Goal: Book appointment/travel/reservation

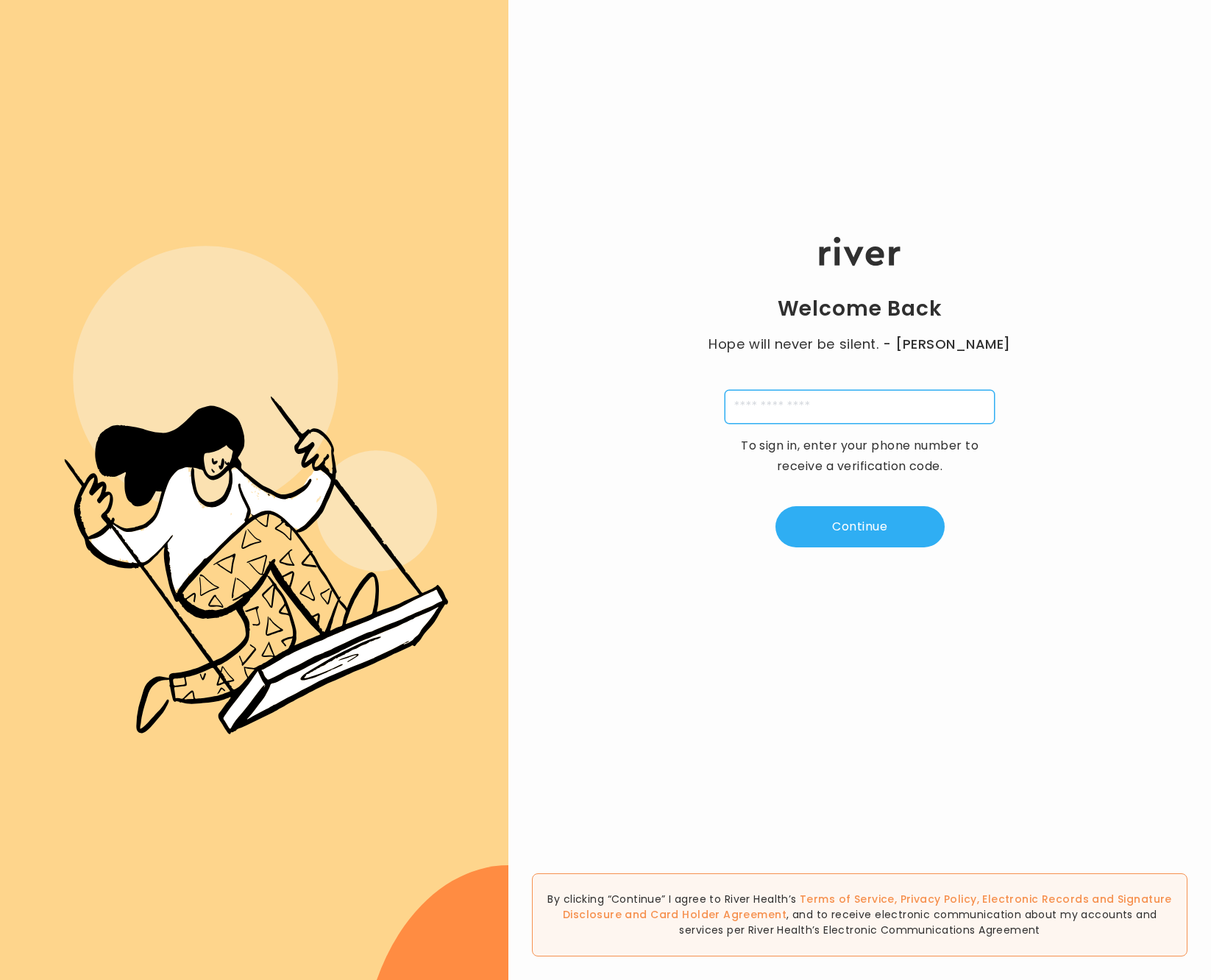
click at [773, 407] on input "tel" at bounding box center [859, 407] width 270 height 34
paste input "**********"
type input "**********"
click at [864, 531] on button "Continue" at bounding box center [860, 527] width 169 height 41
type input "*"
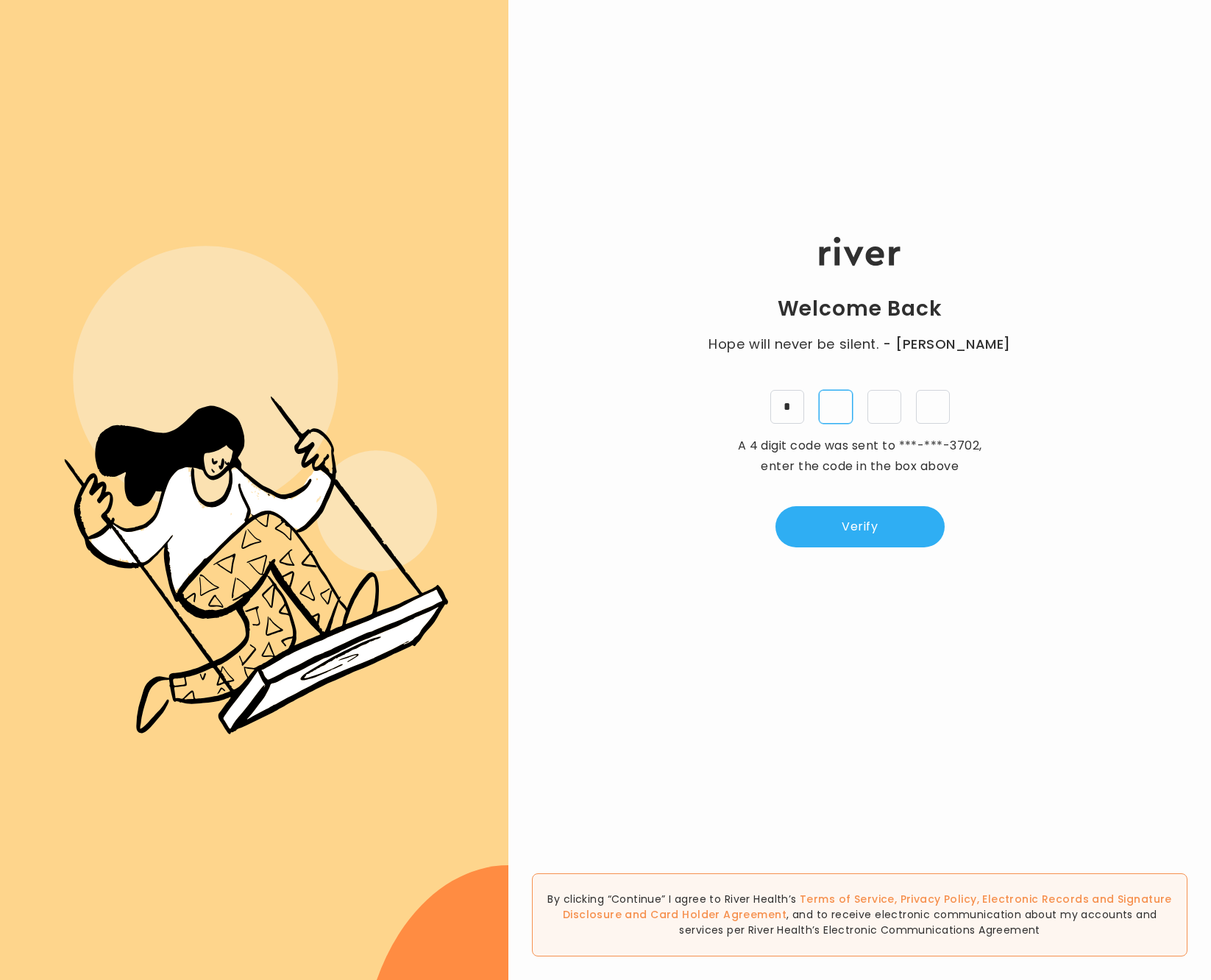
type input "*"
click at [844, 535] on button "Verify" at bounding box center [860, 527] width 169 height 41
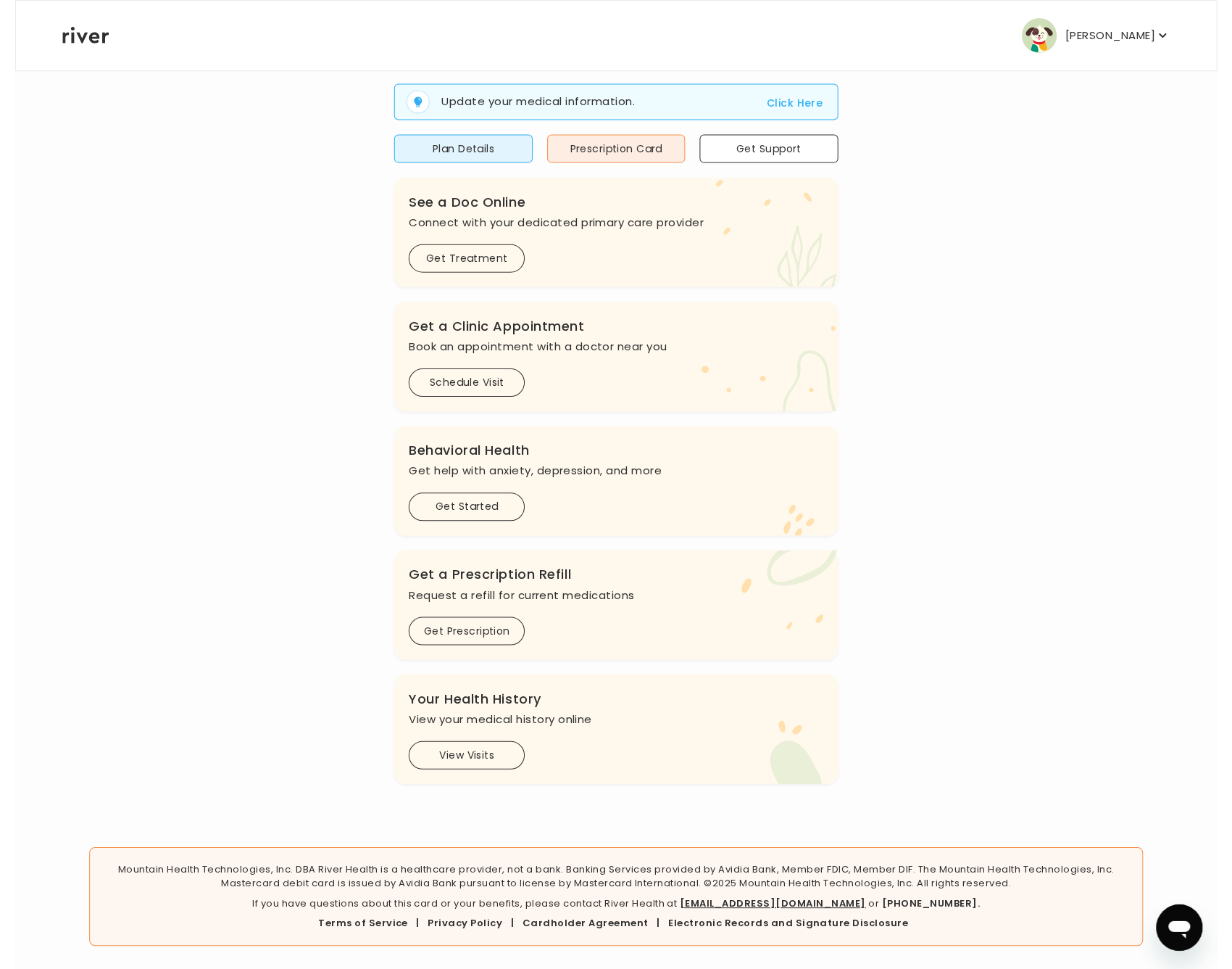
scroll to position [137, 0]
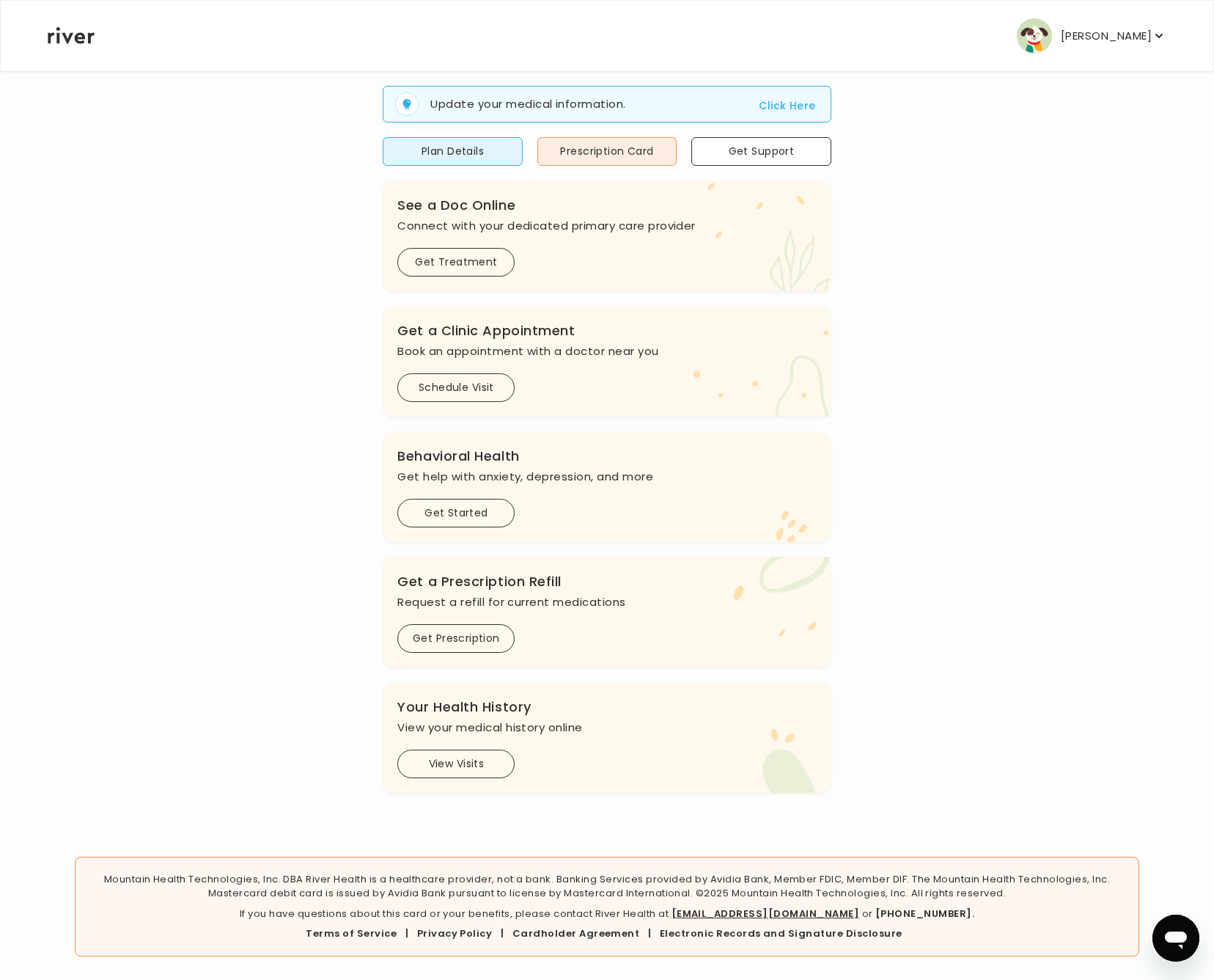
click at [1100, 43] on p "[PERSON_NAME]" at bounding box center [1106, 36] width 91 height 21
click at [1101, 41] on p "[PERSON_NAME]" at bounding box center [1106, 36] width 91 height 21
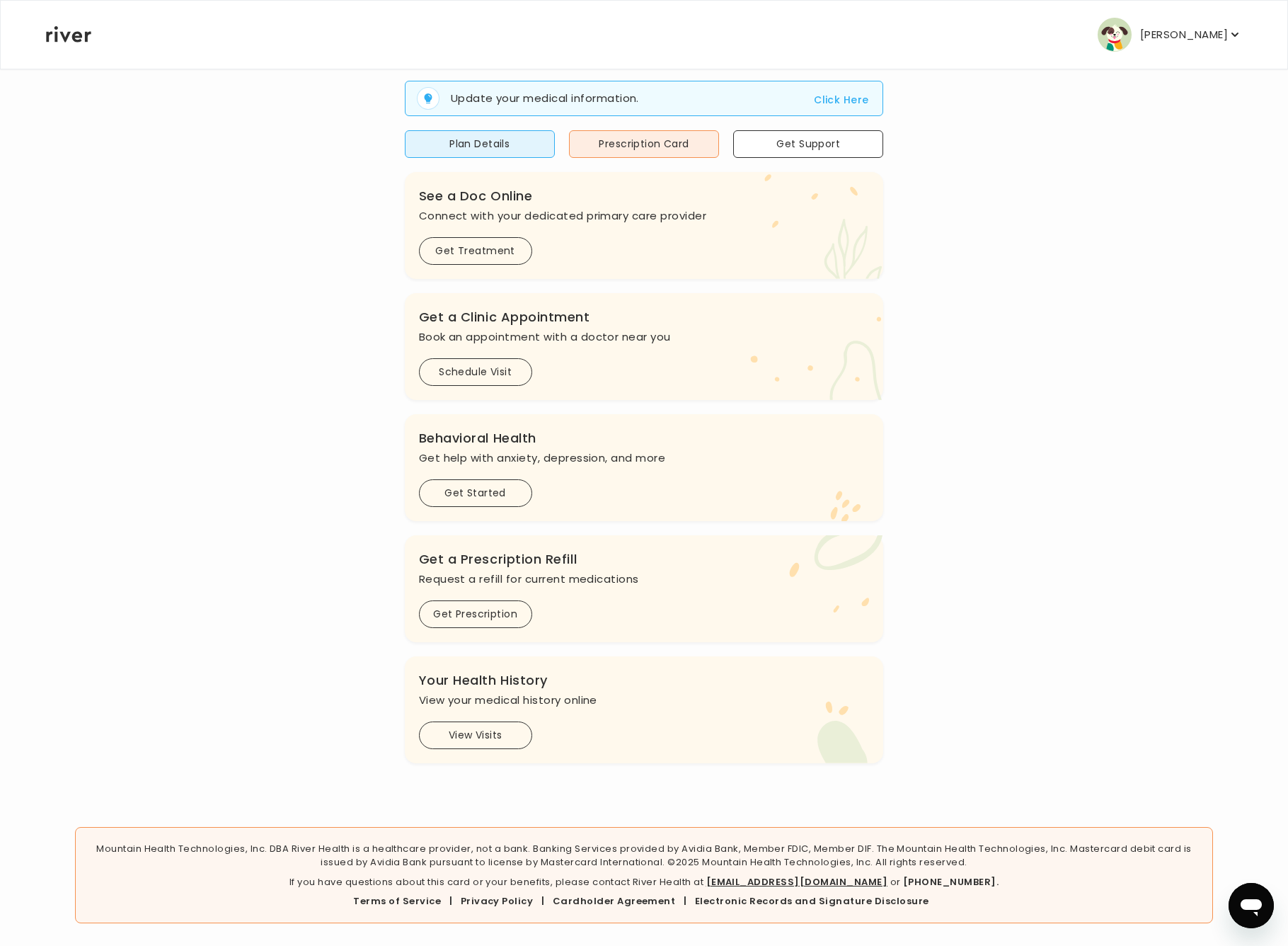
click at [572, 869] on p "Mountain Health Technologies, Inc. DBA River Health is a healthcare provider, n…" at bounding box center [643, 855] width 1113 height 28
click at [482, 256] on button "Get Treatment" at bounding box center [476, 251] width 113 height 28
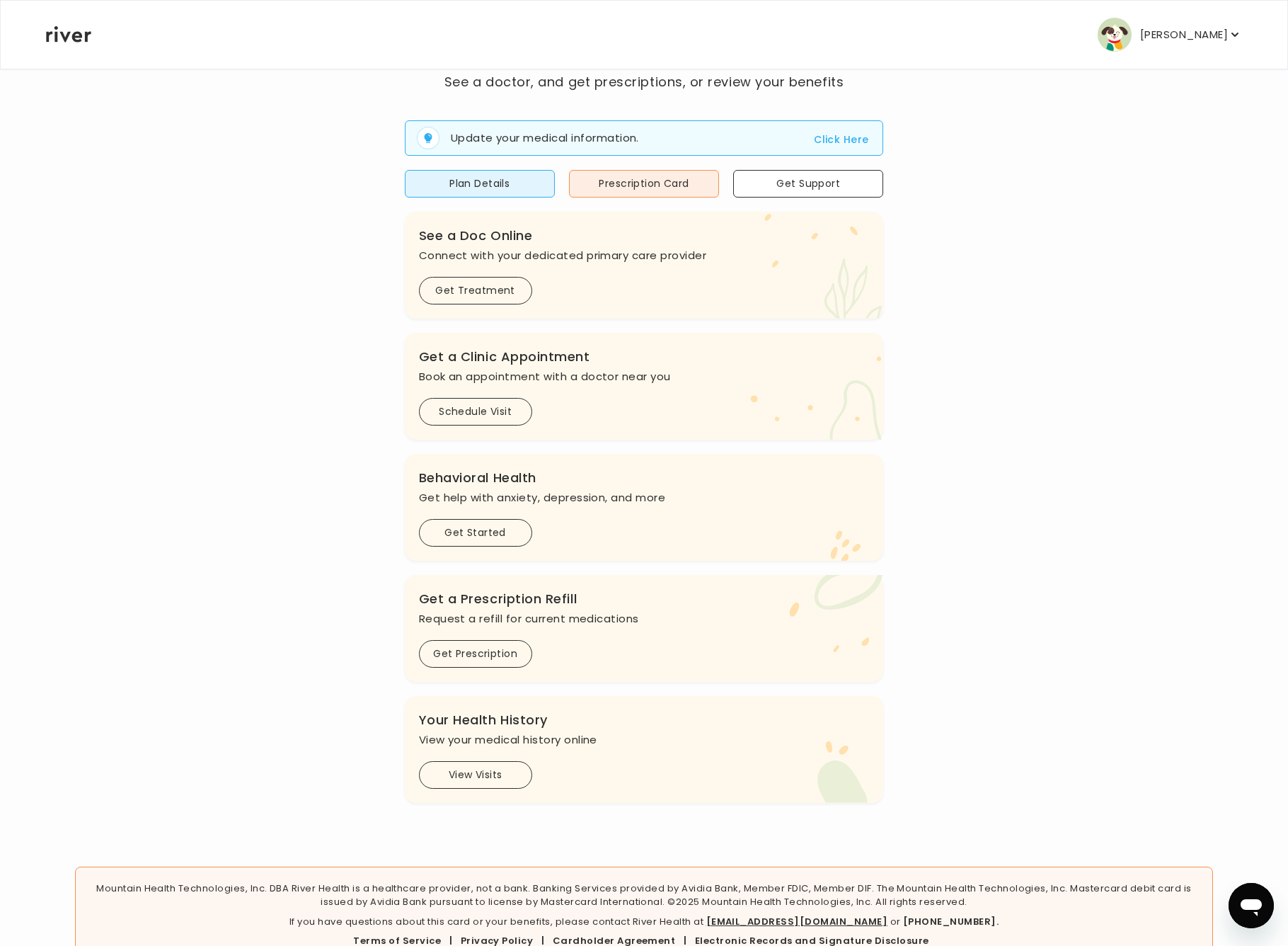
scroll to position [133, 0]
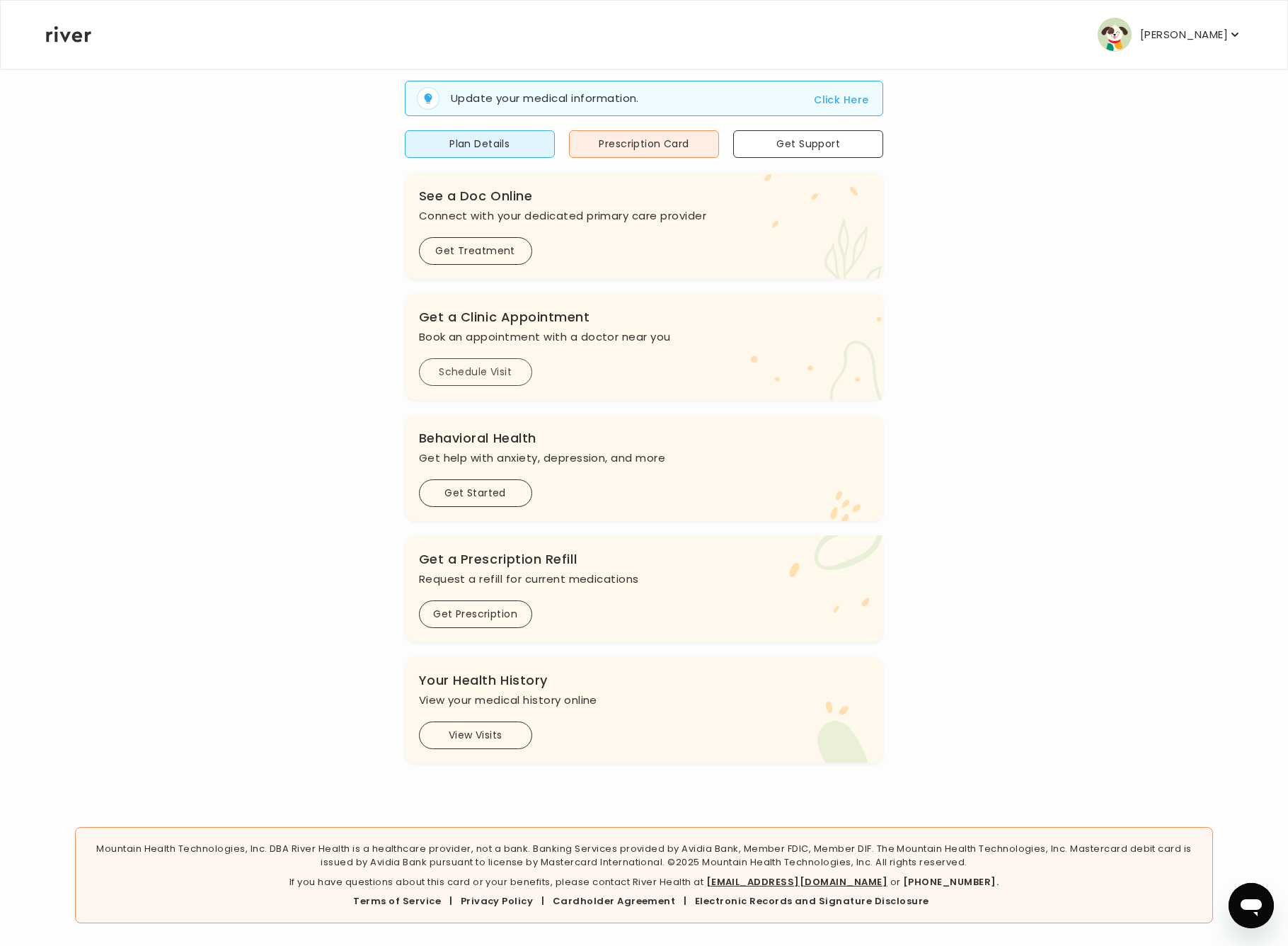
click at [480, 366] on button "Schedule Visit" at bounding box center [476, 372] width 113 height 28
click at [493, 367] on button "Schedule Visit" at bounding box center [476, 372] width 113 height 28
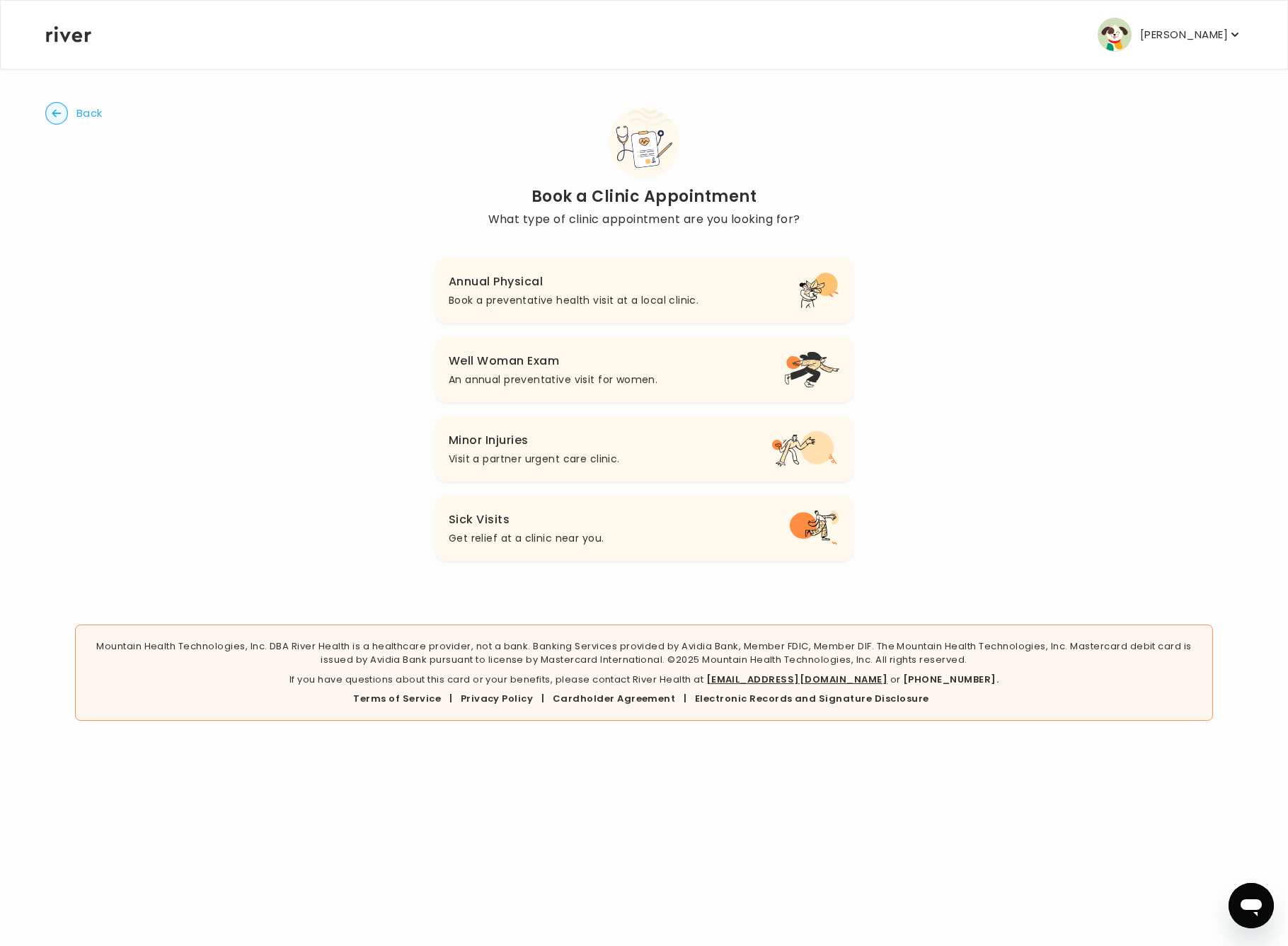
click at [578, 300] on p "Book a preventative health visit at a local clinic." at bounding box center [573, 300] width 250 height 17
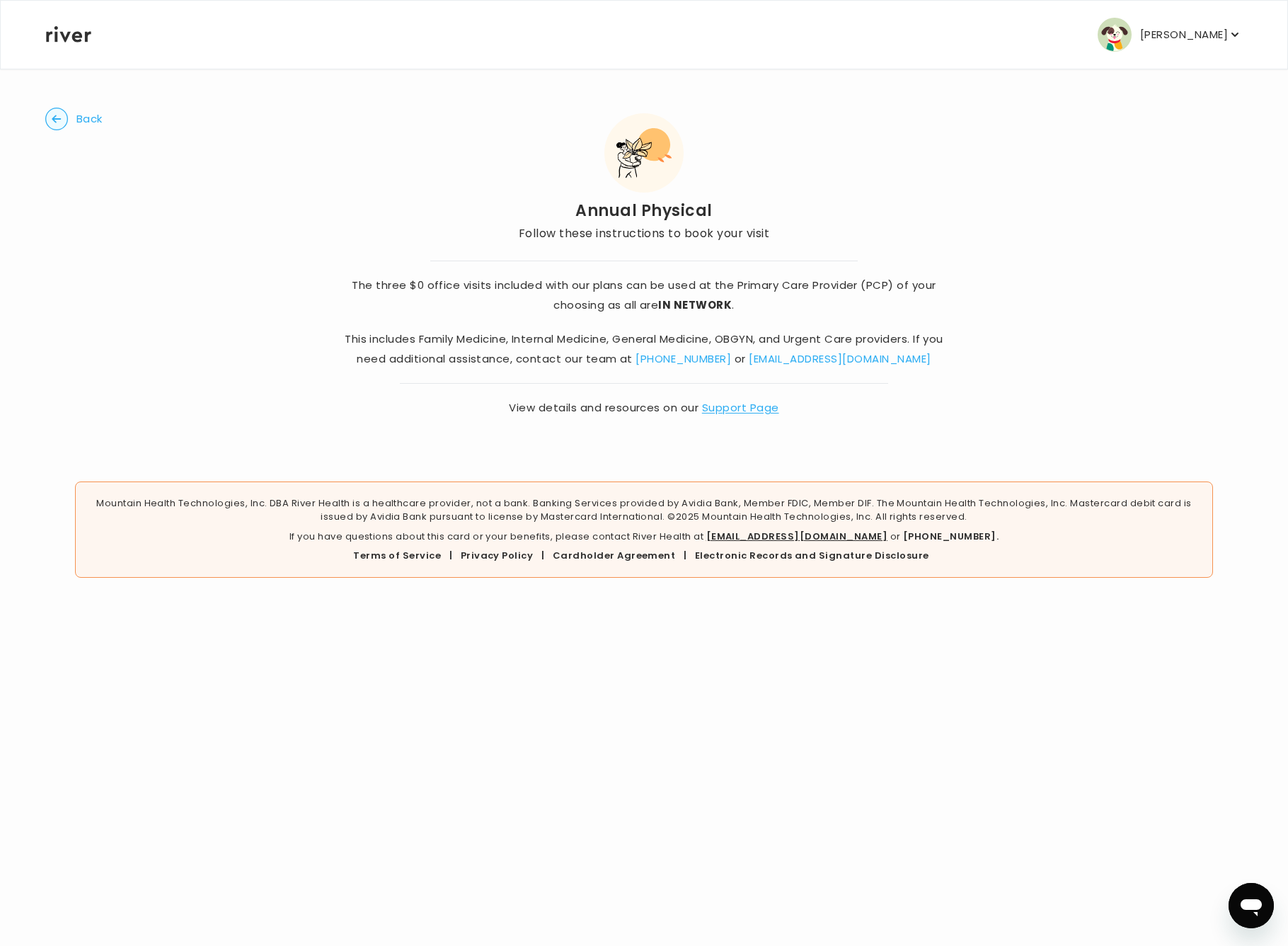
click at [52, 132] on div "Back Annual Physical Follow these instructions to book your visit The three $0 …" at bounding box center [644, 263] width 1197 height 390
click at [59, 120] on circle "button" at bounding box center [57, 119] width 22 height 22
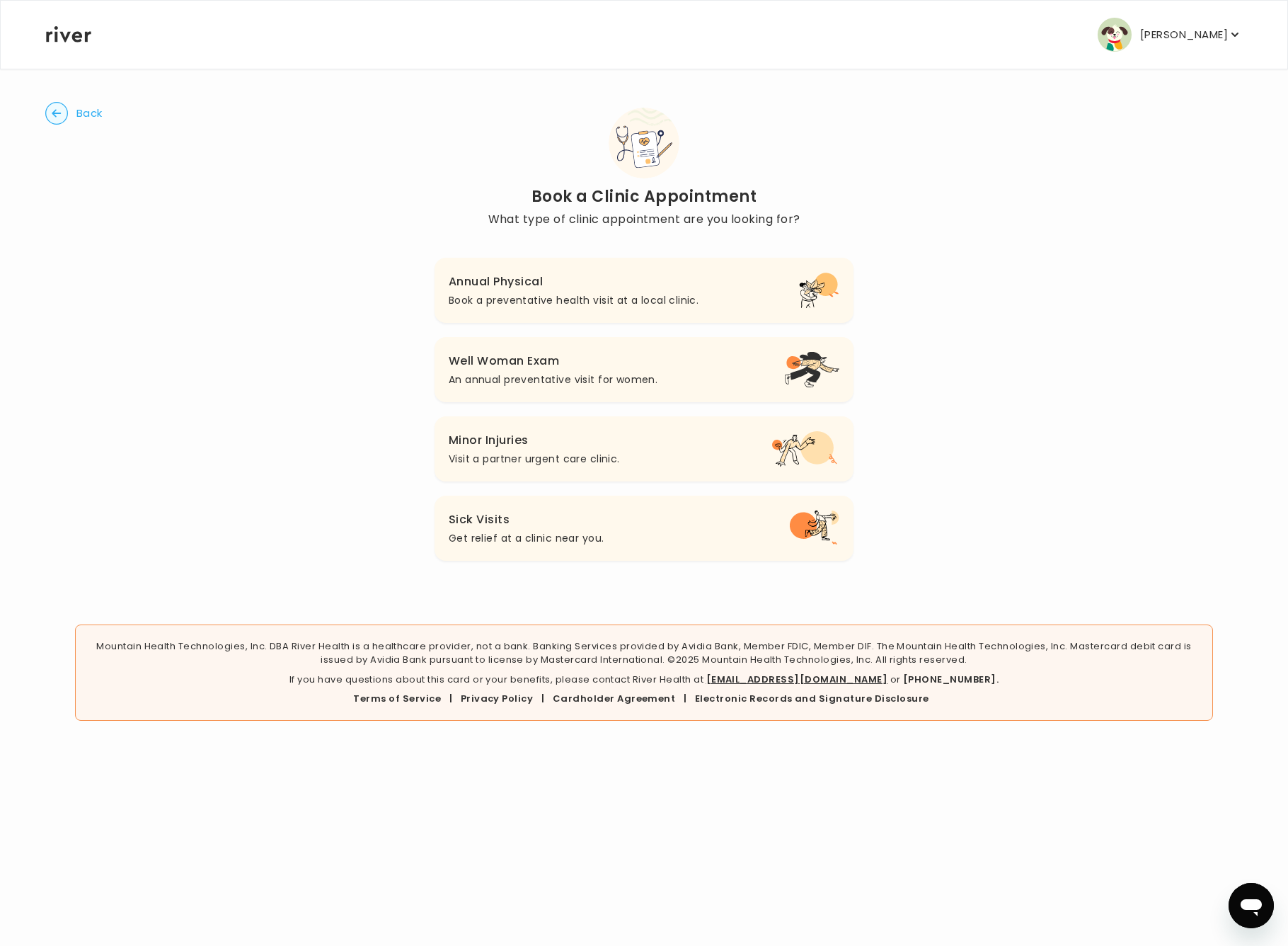
click at [541, 370] on h3 "Well Woman Exam" at bounding box center [553, 361] width 209 height 20
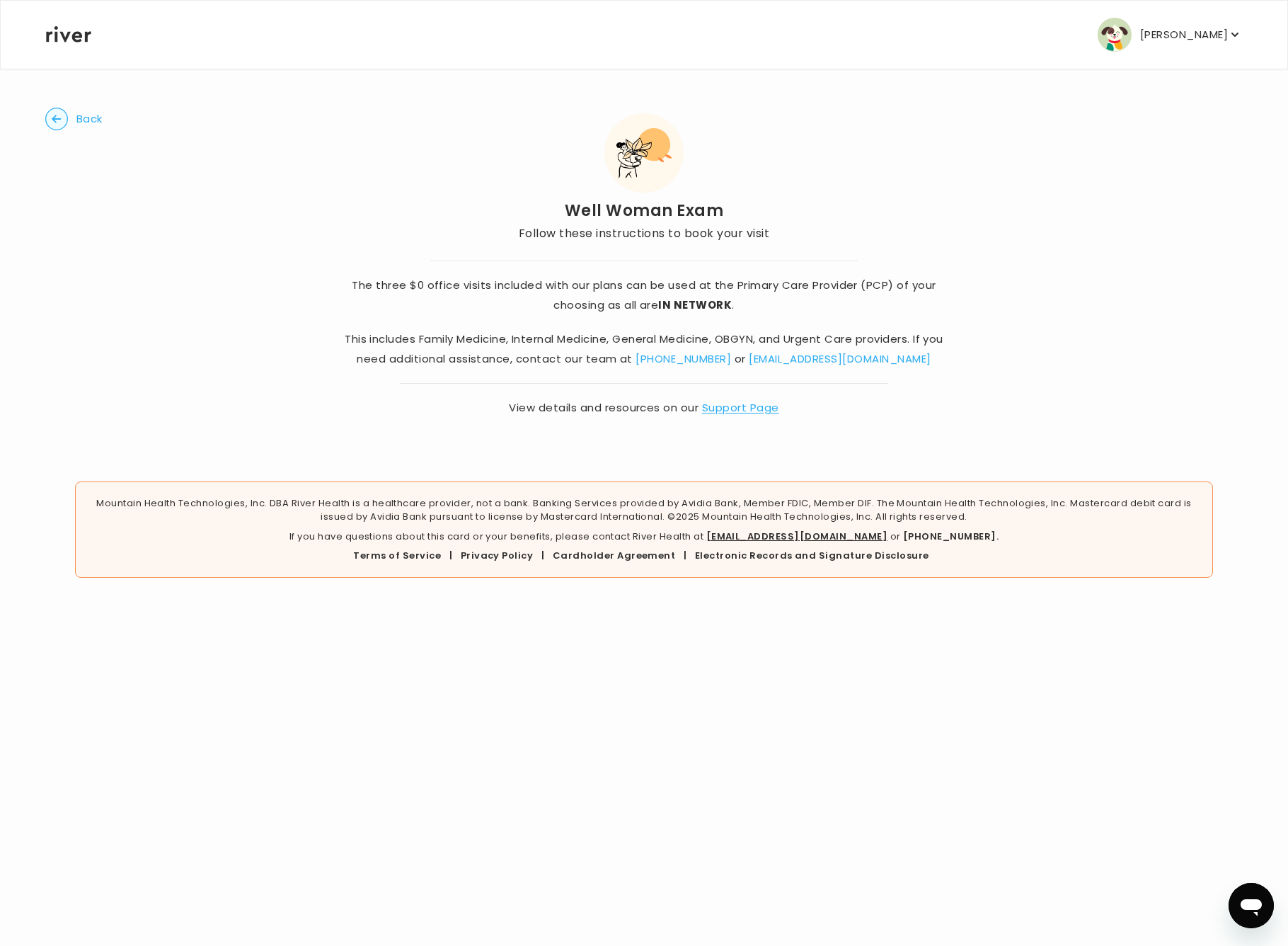
click at [60, 119] on circle "button" at bounding box center [57, 119] width 22 height 22
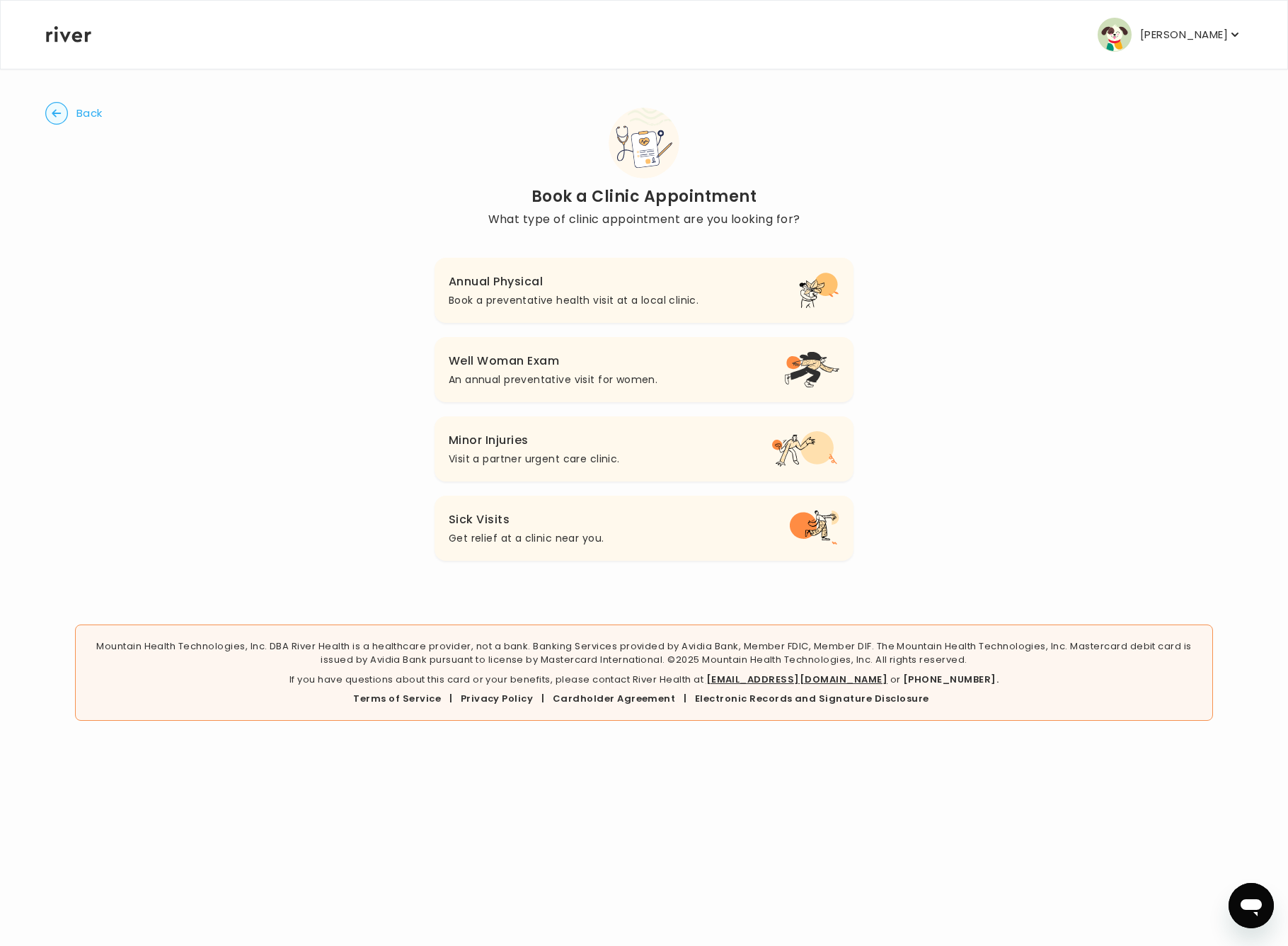
click at [59, 98] on div "Back Book a Clinic Appointment What type of clinic appointment are you looking …" at bounding box center [644, 334] width 1197 height 532
click at [62, 115] on circle "button" at bounding box center [57, 113] width 22 height 22
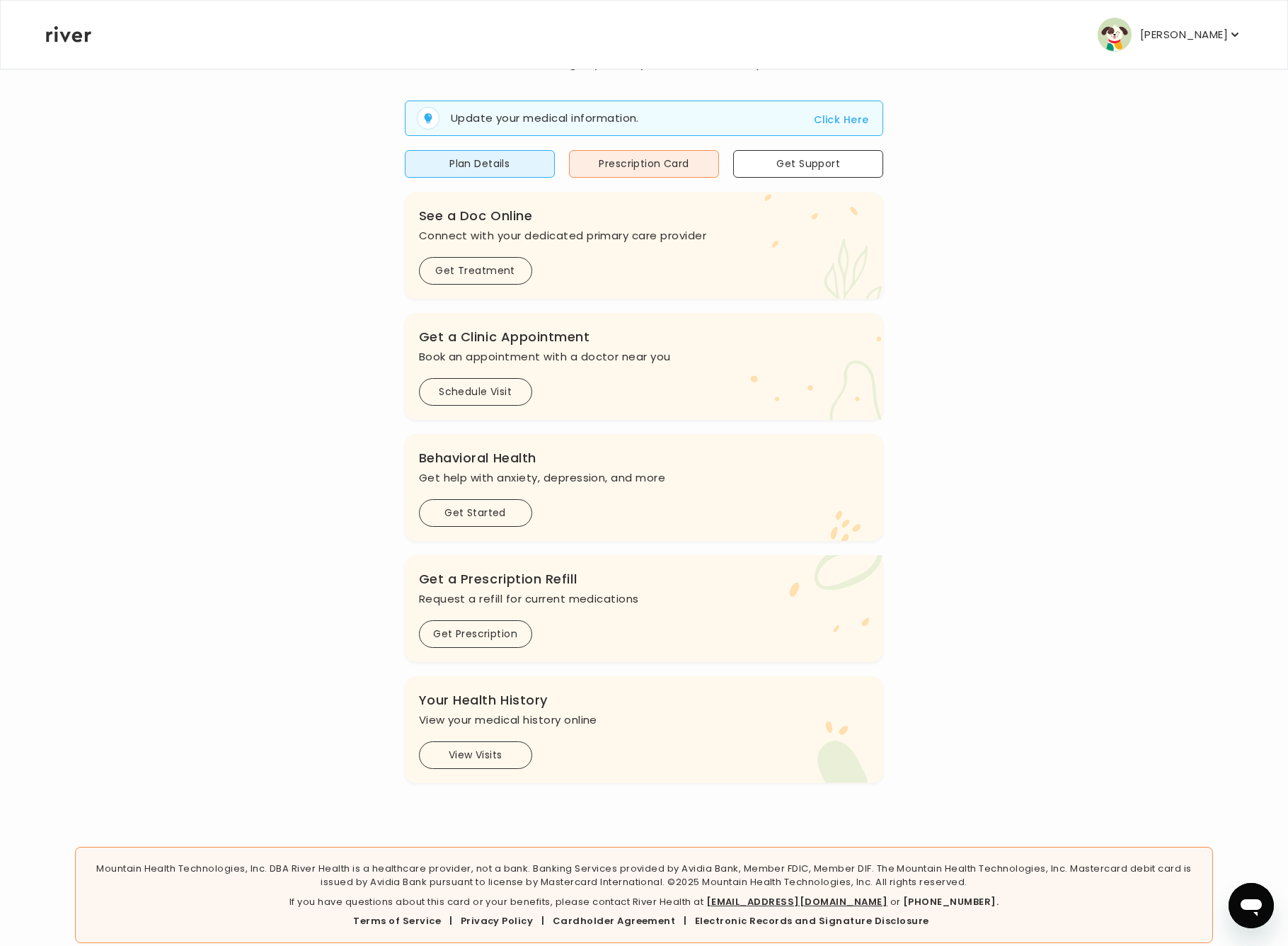
scroll to position [136, 0]
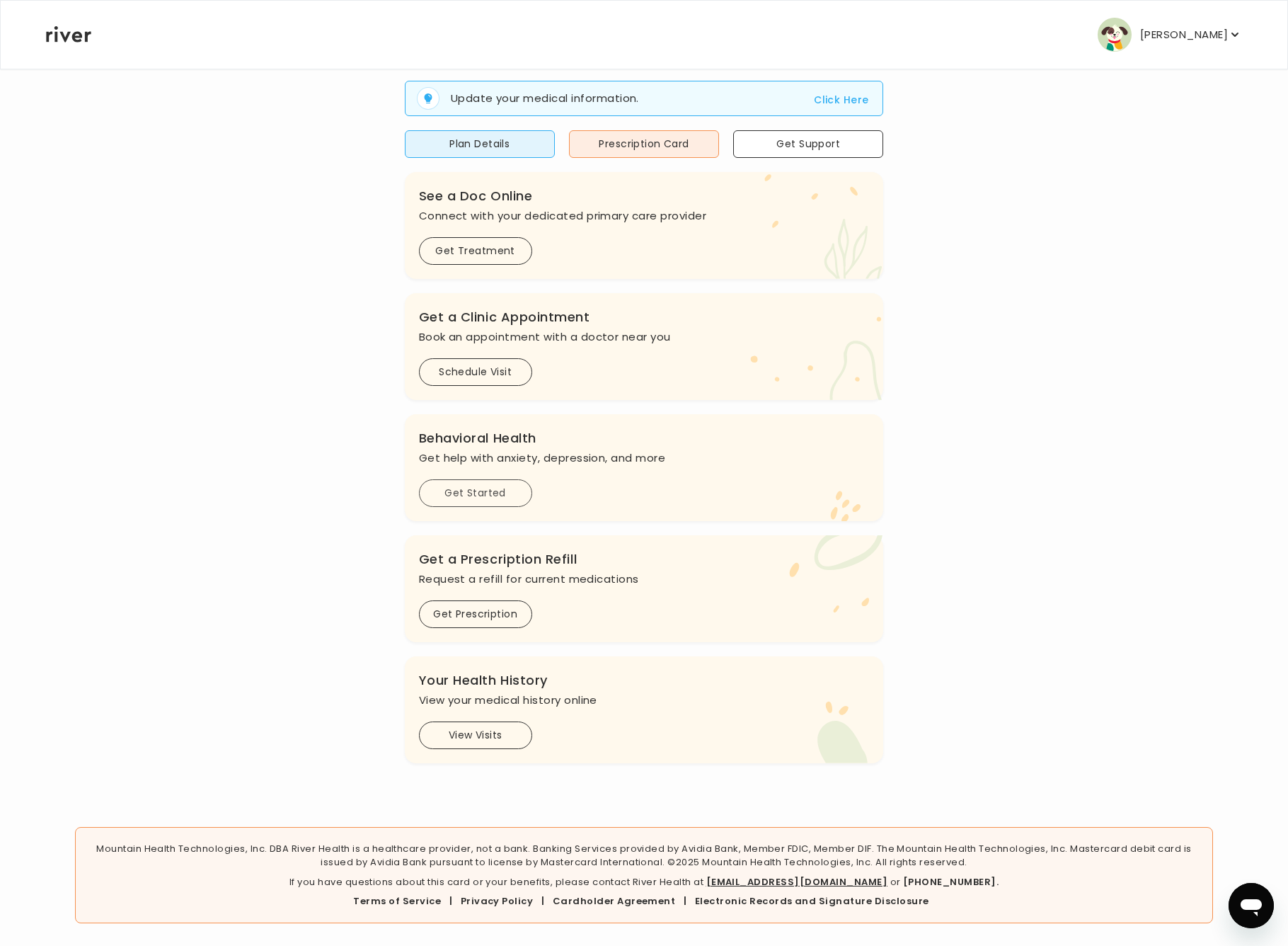
click at [472, 487] on button "Get Started" at bounding box center [476, 494] width 113 height 28
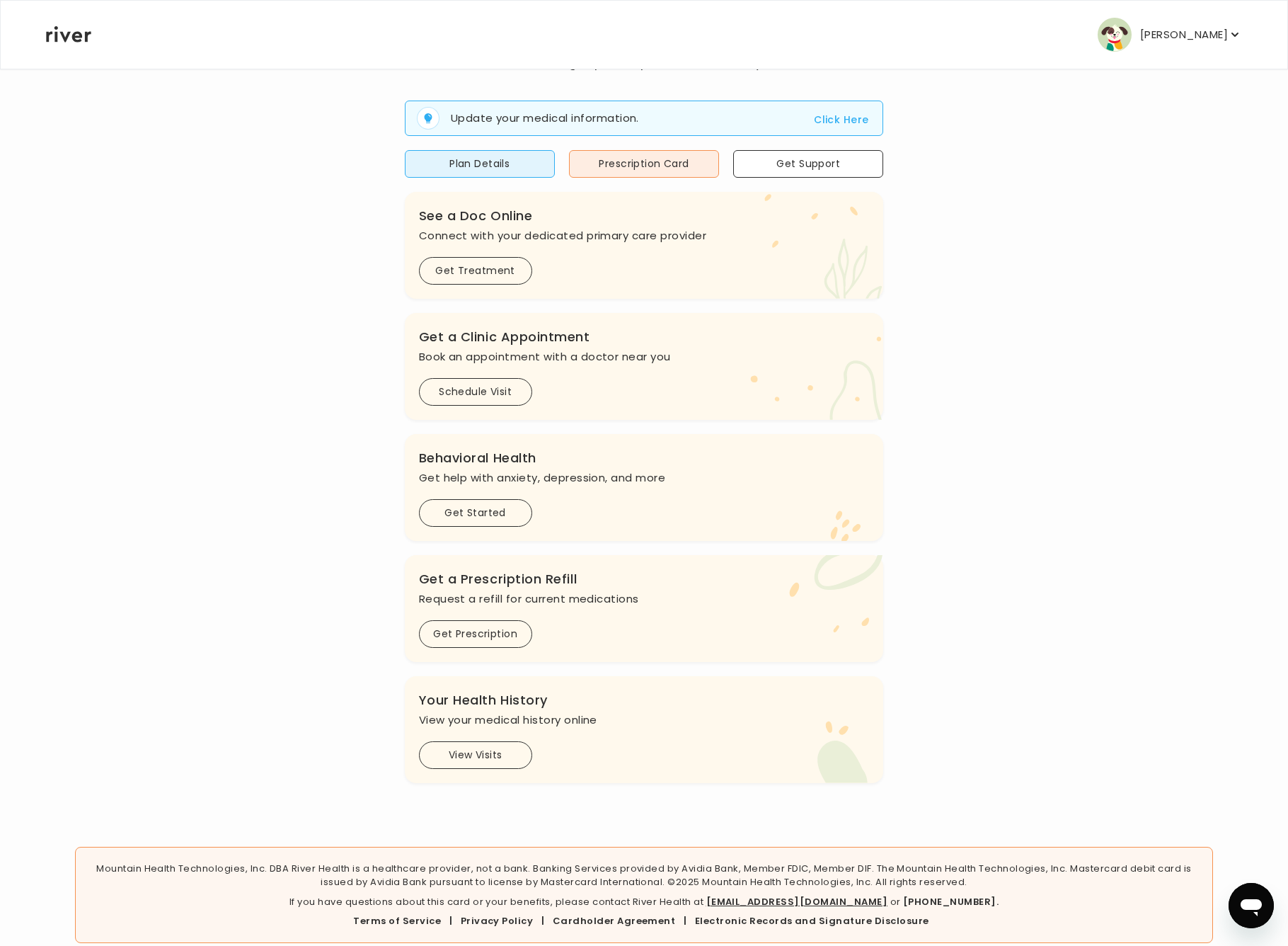
scroll to position [136, 0]
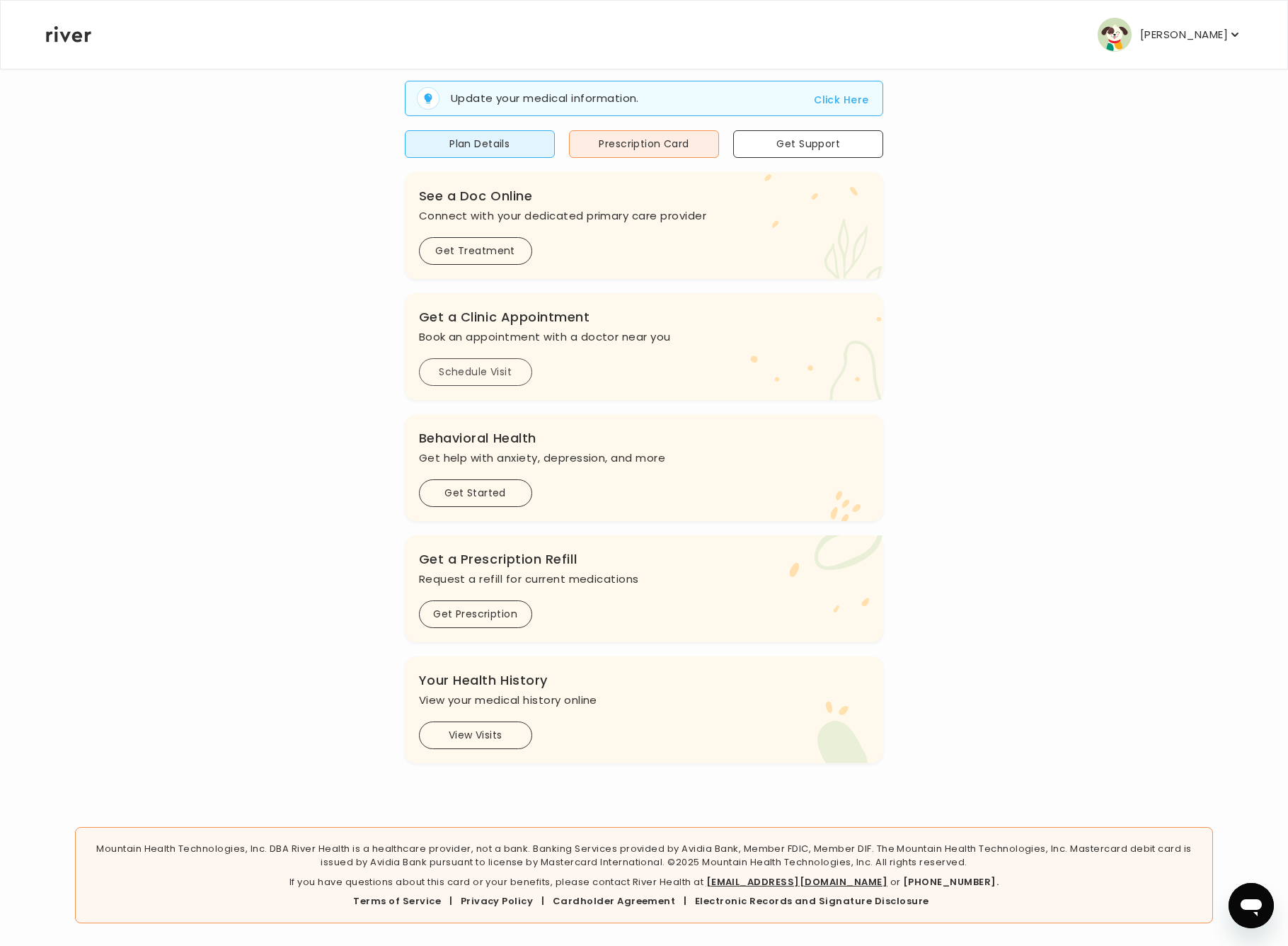
click at [490, 365] on button "Schedule Visit" at bounding box center [476, 372] width 113 height 28
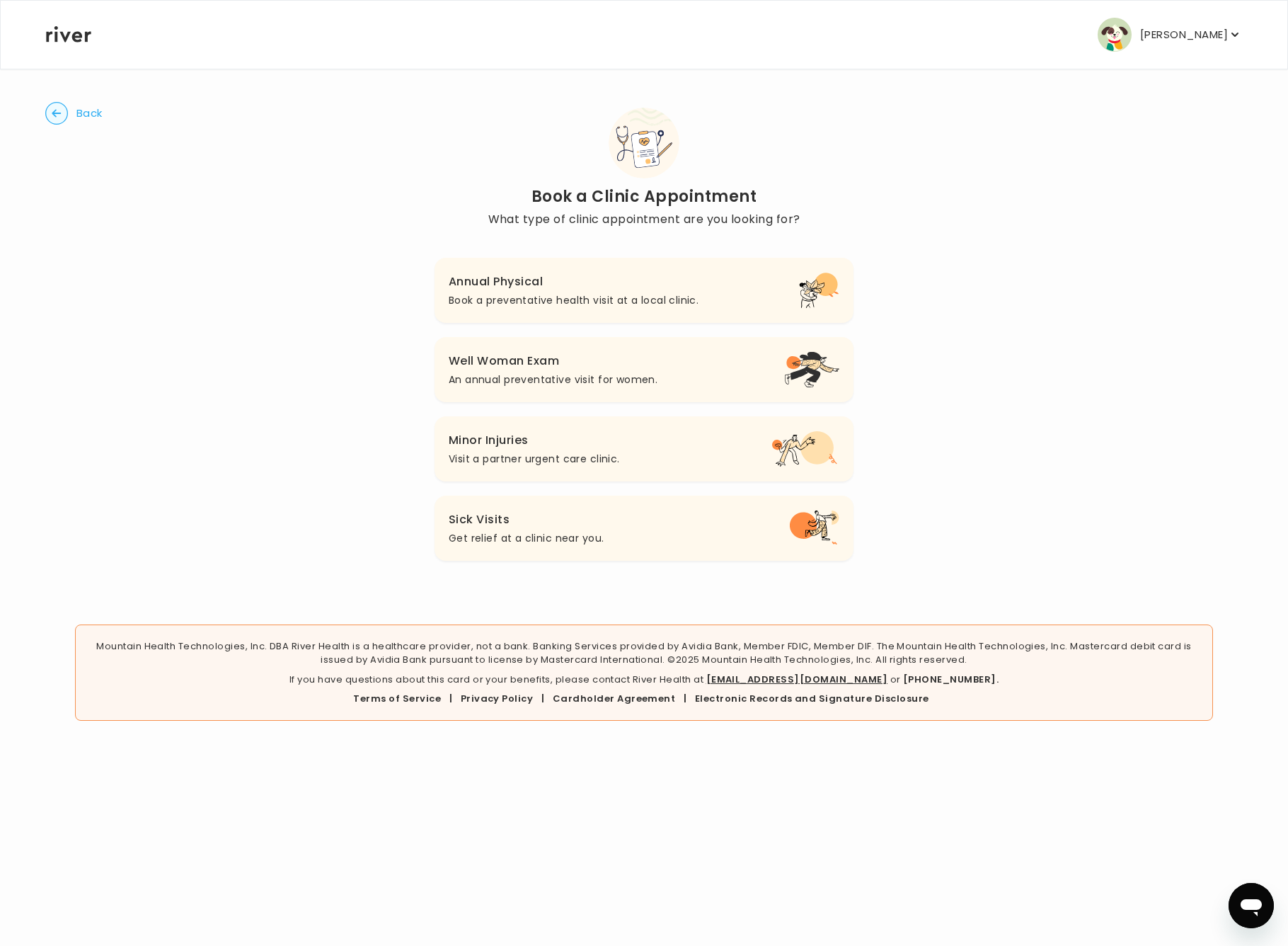
click at [585, 443] on h3 "Minor Injuries" at bounding box center [534, 441] width 171 height 20
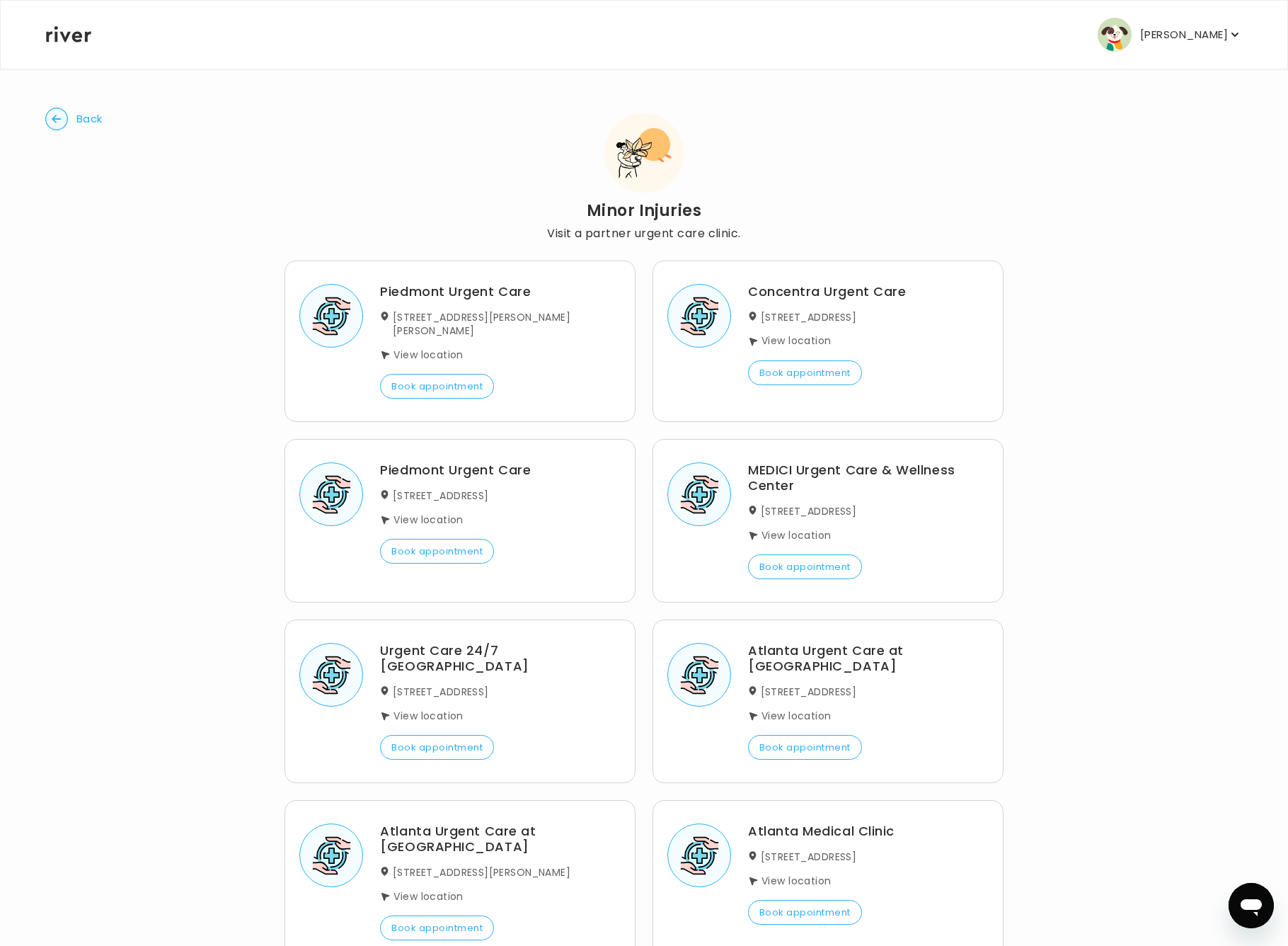
click at [70, 119] on button "Back" at bounding box center [74, 119] width 57 height 22
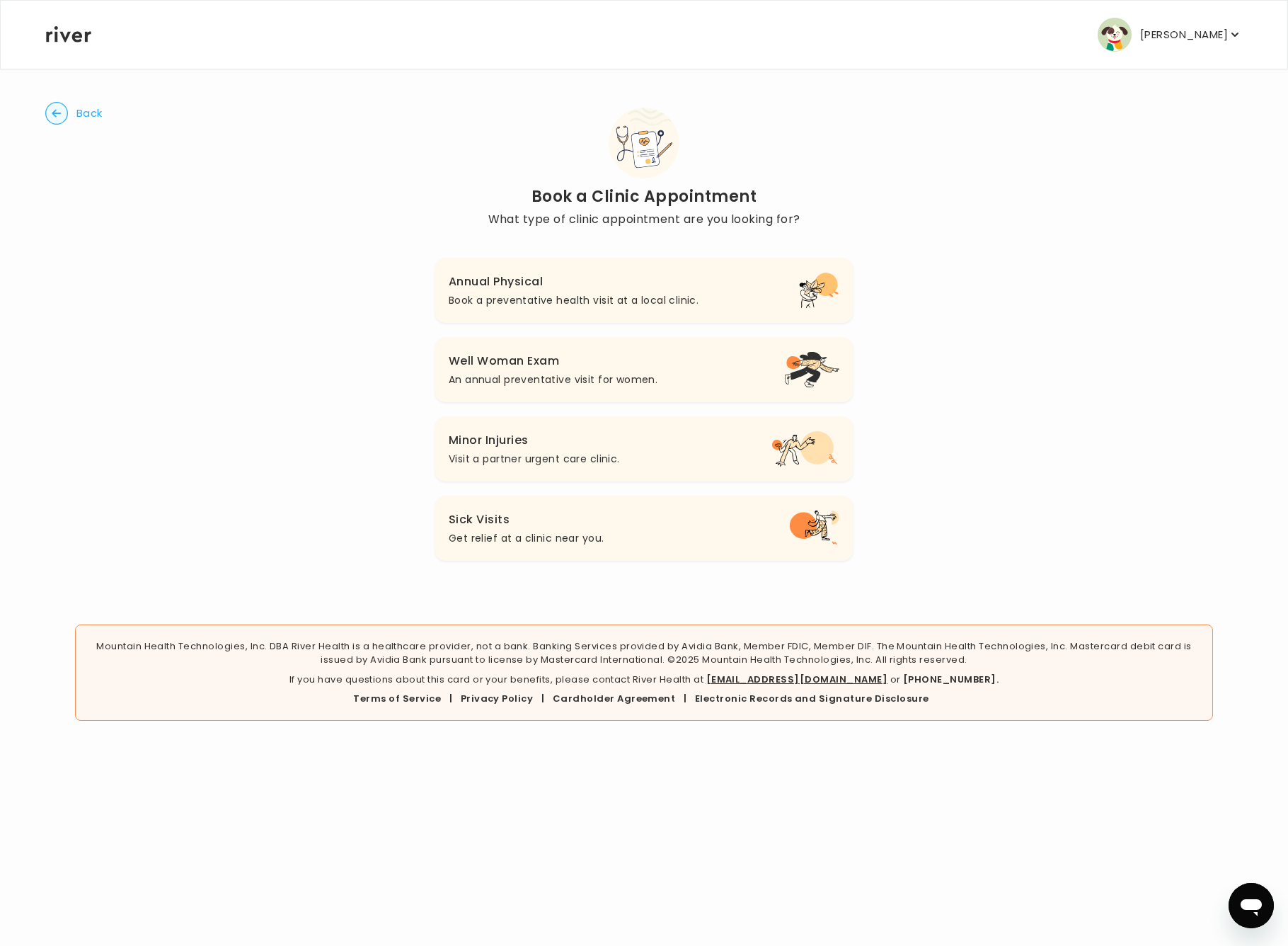
click at [597, 297] on p "Book a preventative health visit at a local clinic." at bounding box center [573, 300] width 250 height 17
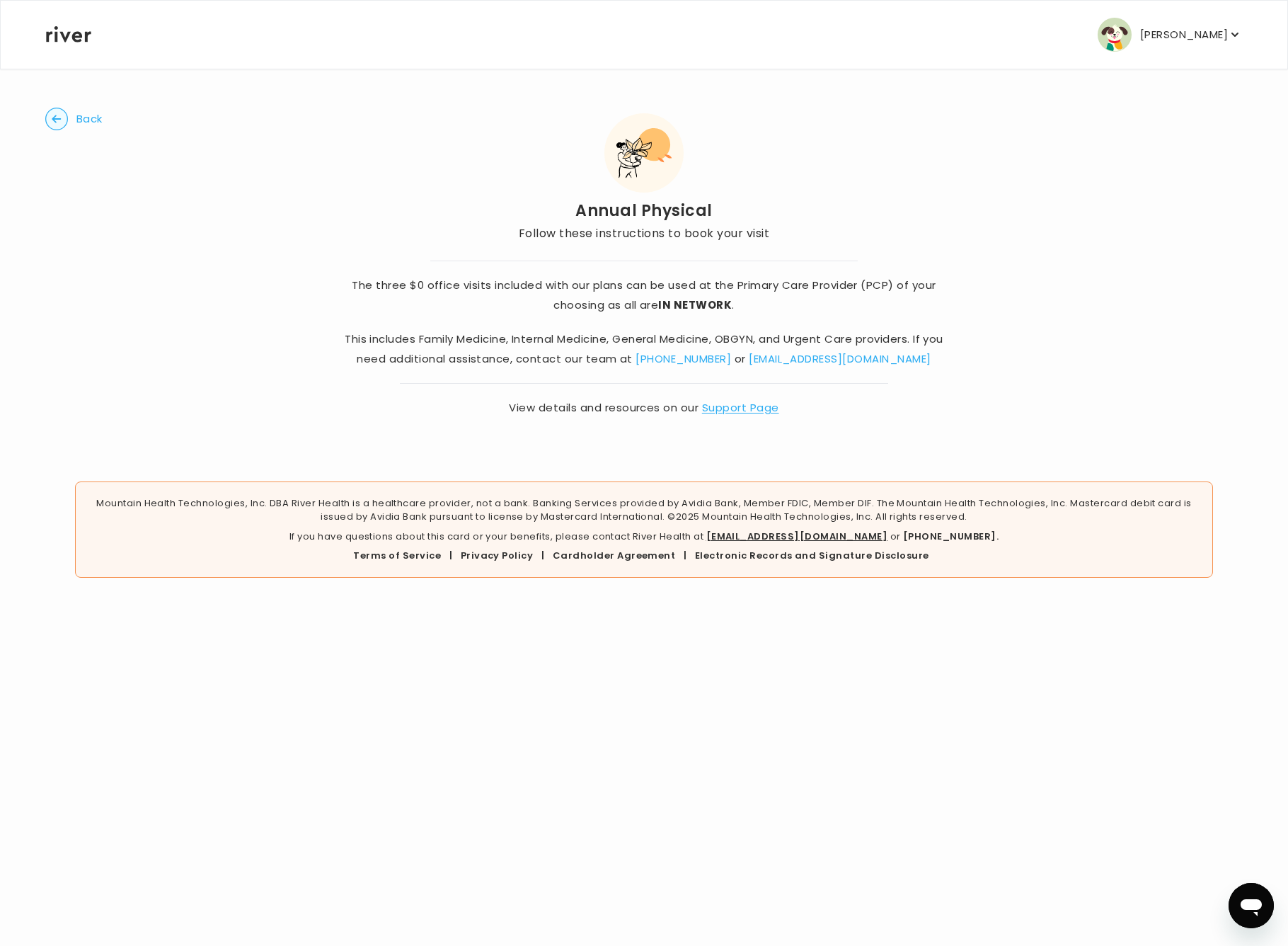
click at [64, 115] on circle "button" at bounding box center [57, 119] width 22 height 22
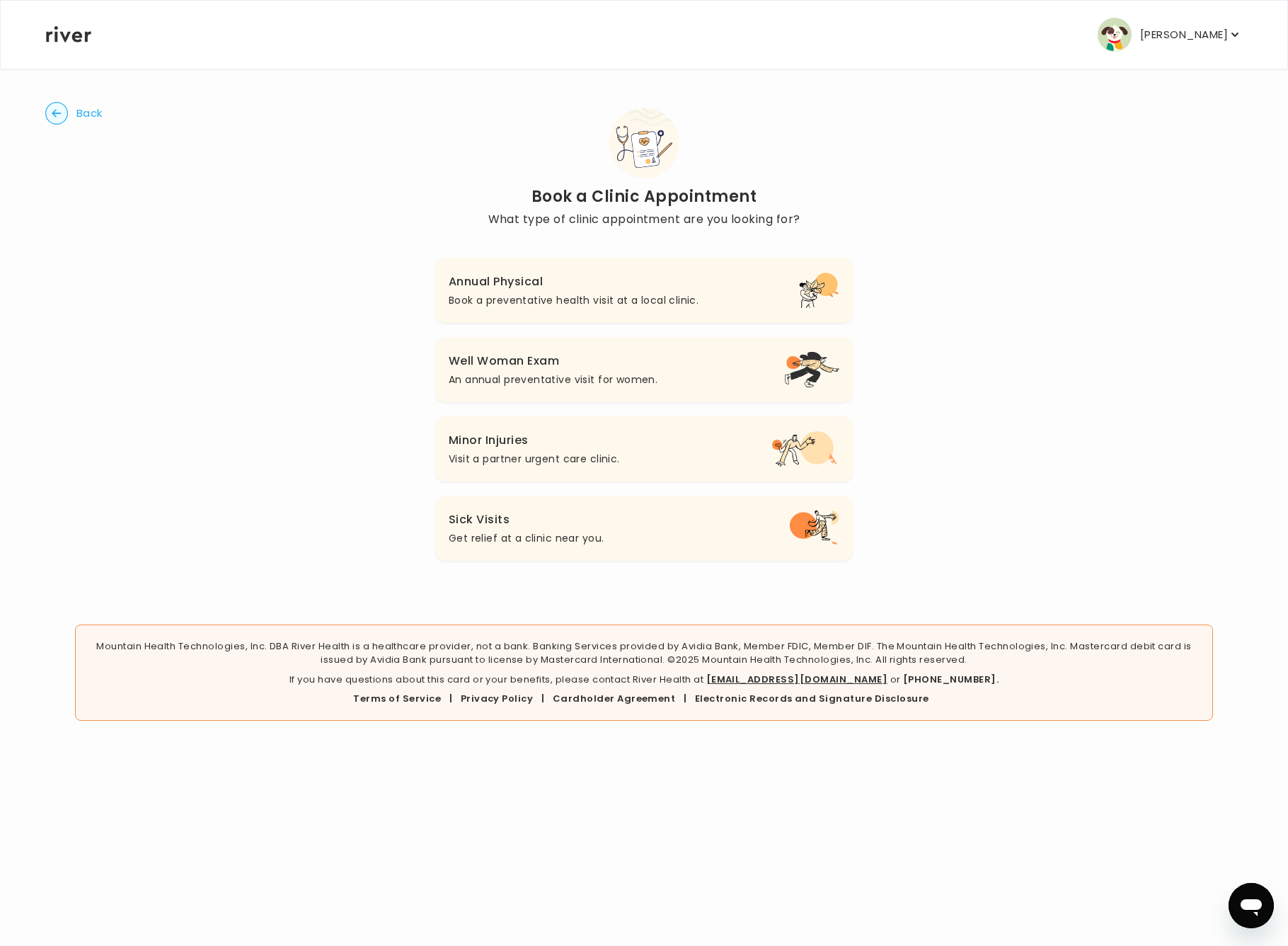
click at [49, 102] on icon "button" at bounding box center [56, 113] width 22 height 22
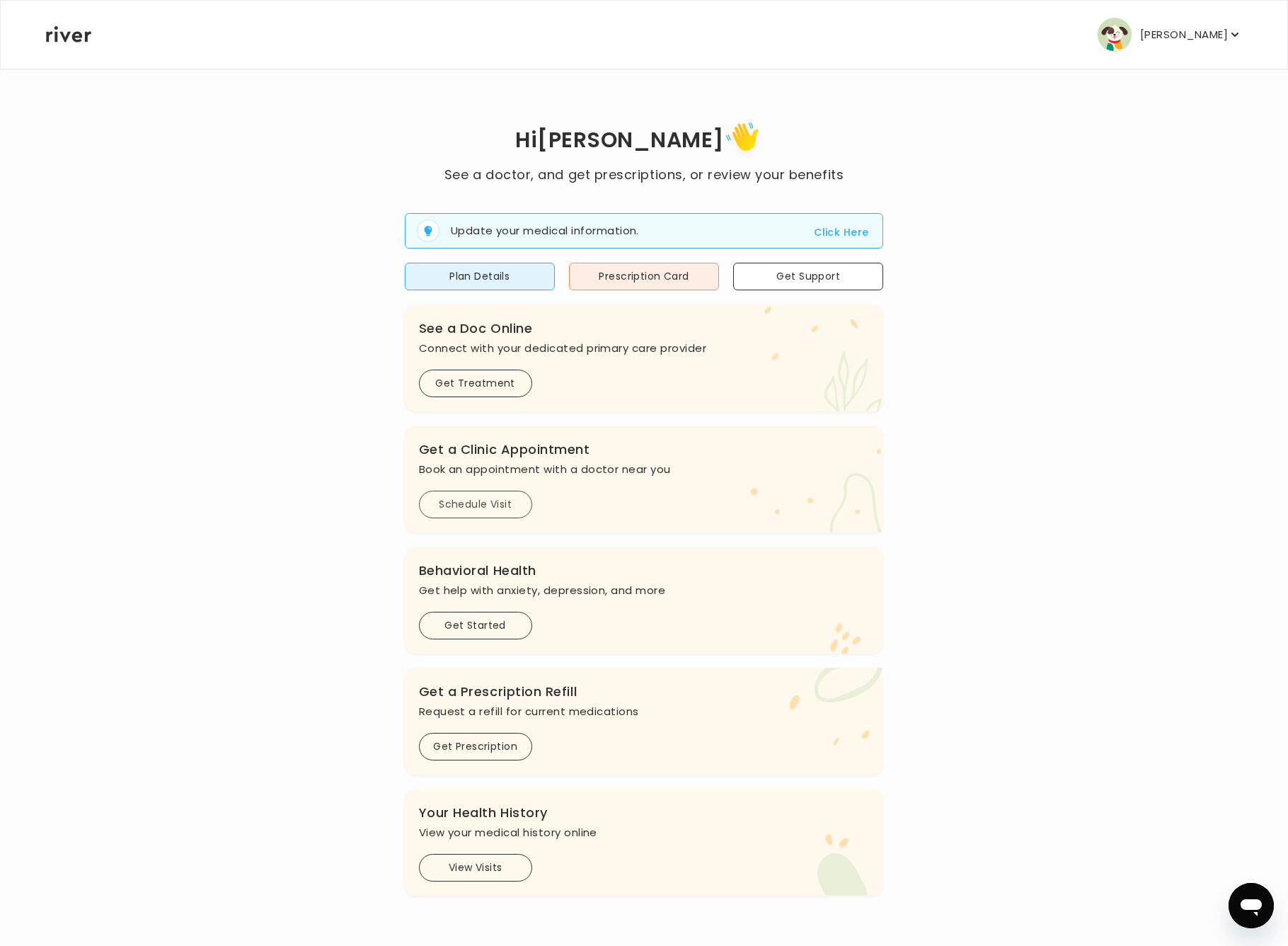
click at [501, 510] on button "Schedule Visit" at bounding box center [476, 504] width 113 height 28
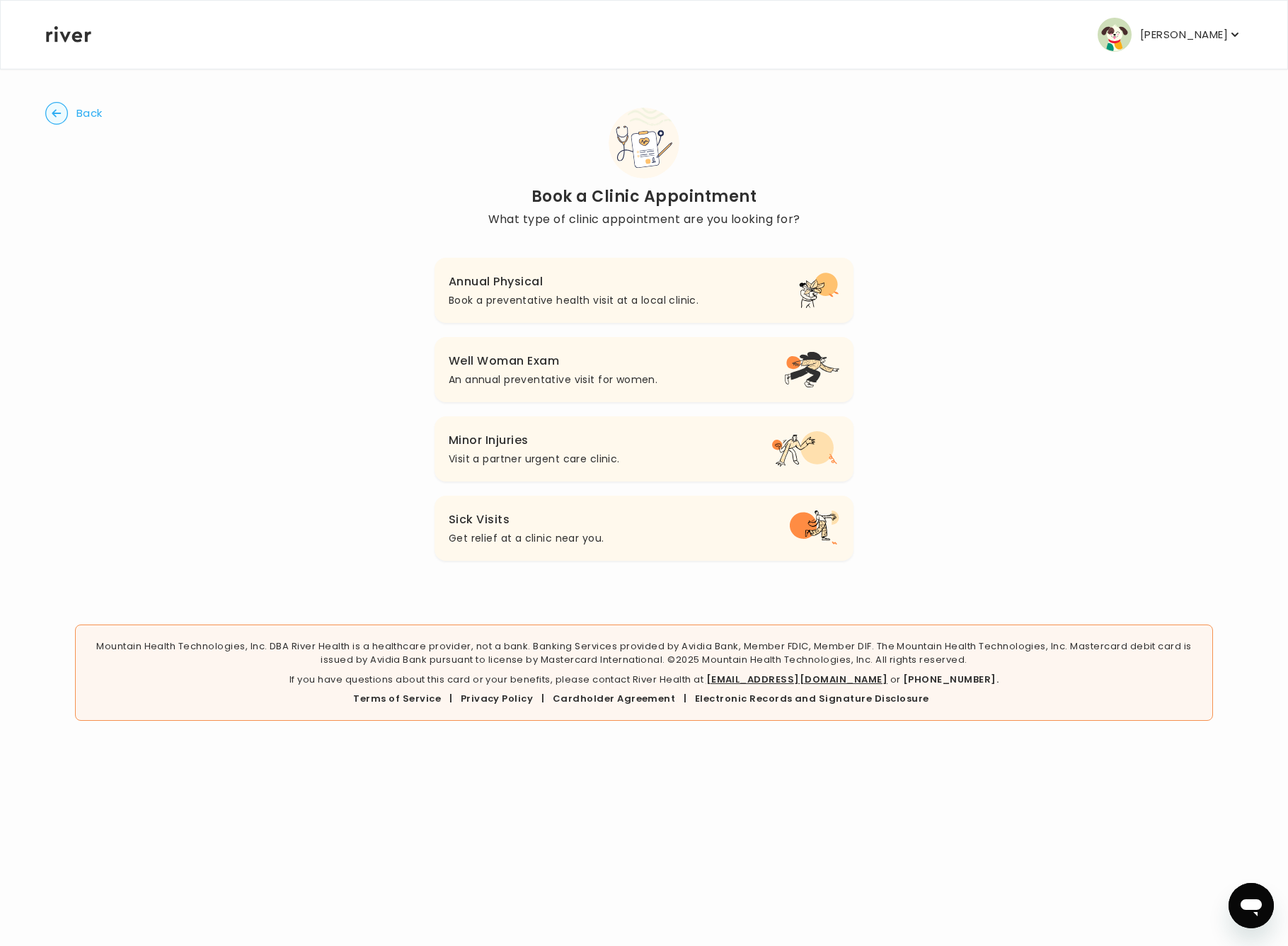
click at [547, 300] on p "Book a preventative health visit at a local clinic." at bounding box center [573, 300] width 250 height 17
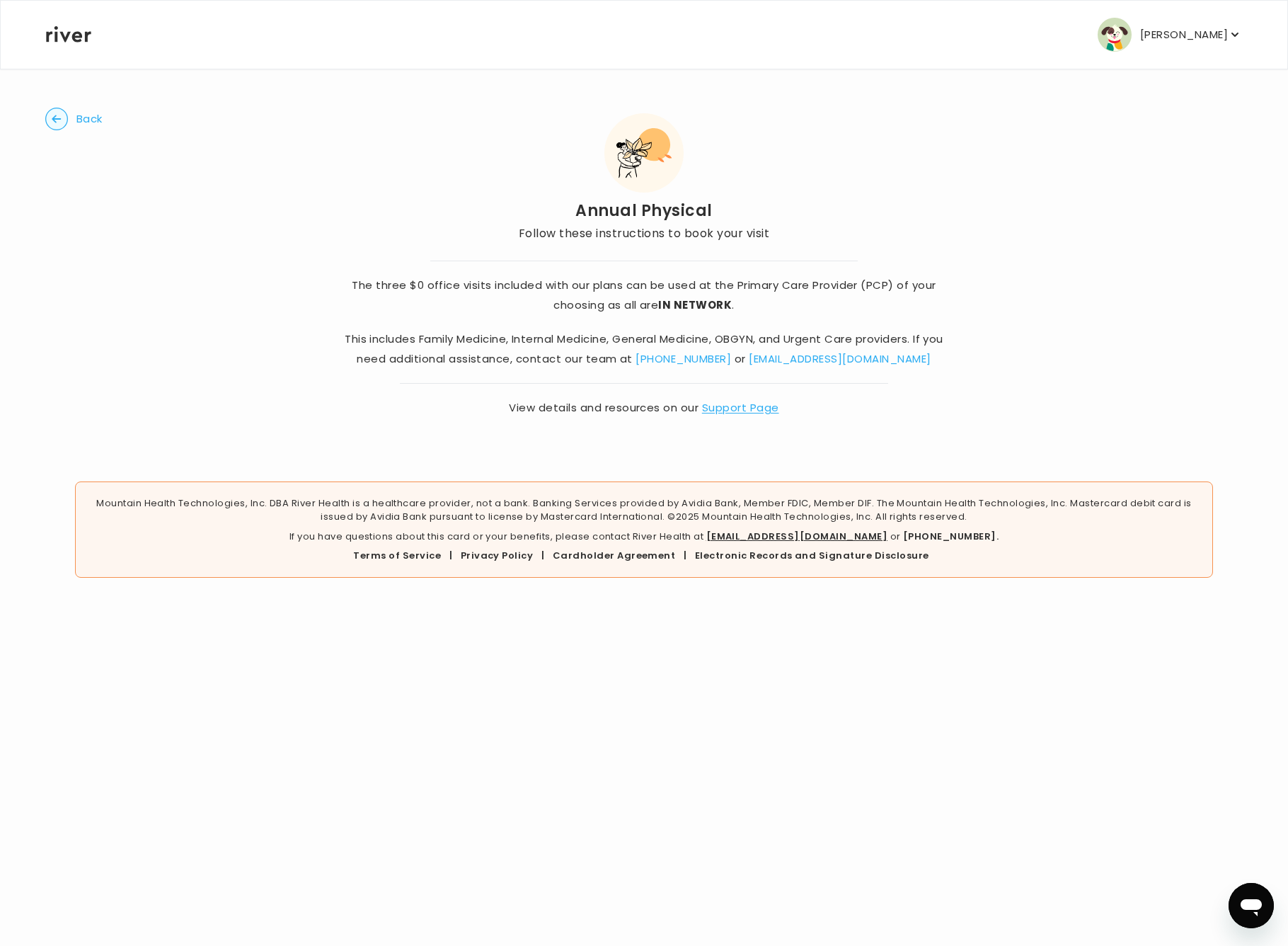
click at [729, 411] on link "Support Page" at bounding box center [740, 407] width 77 height 15
click at [88, 129] on button "Back" at bounding box center [74, 119] width 57 height 22
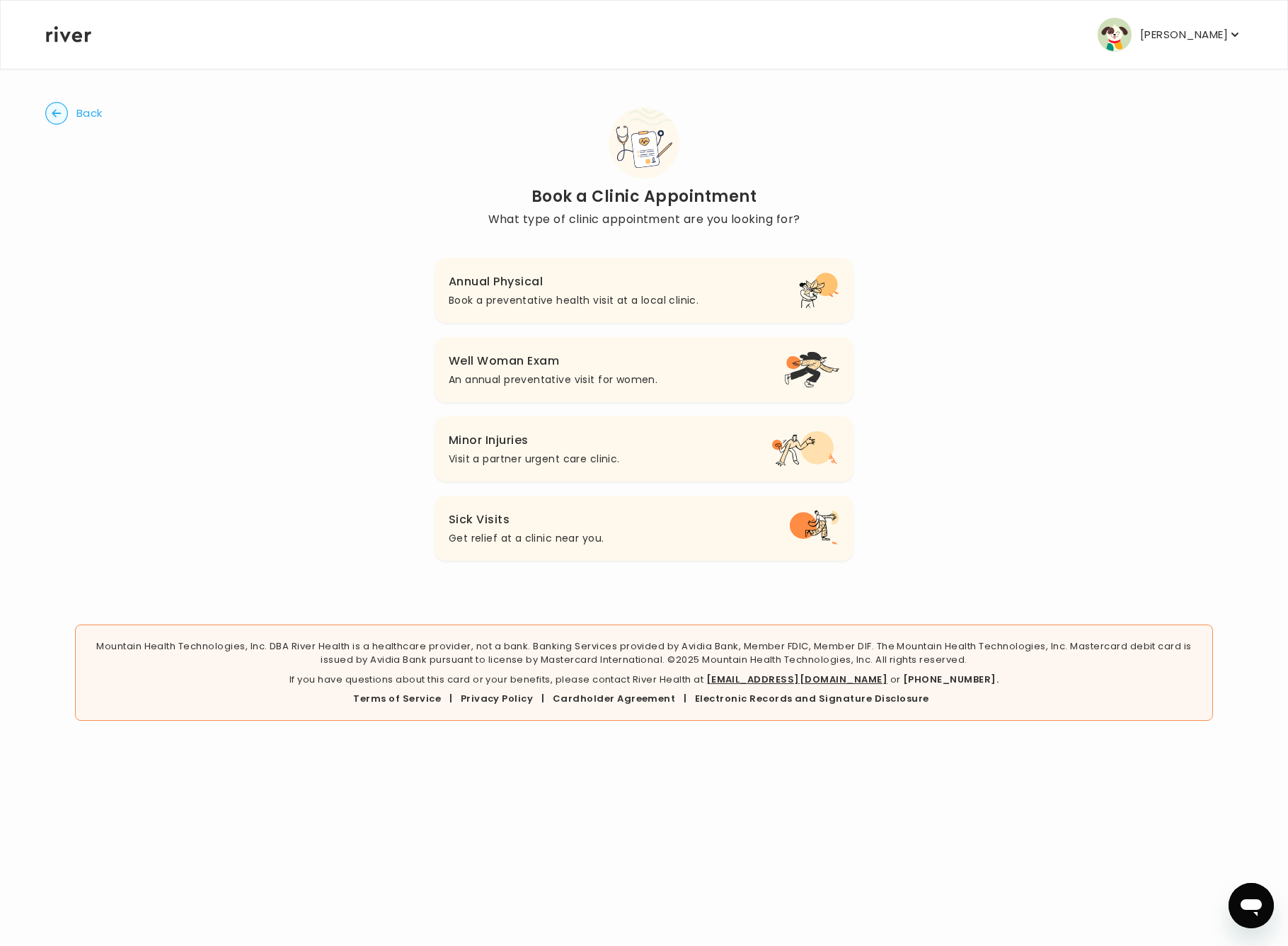
click at [591, 467] on button "Minor Injuries Visit a partner urgent care clinic." at bounding box center [644, 449] width 419 height 65
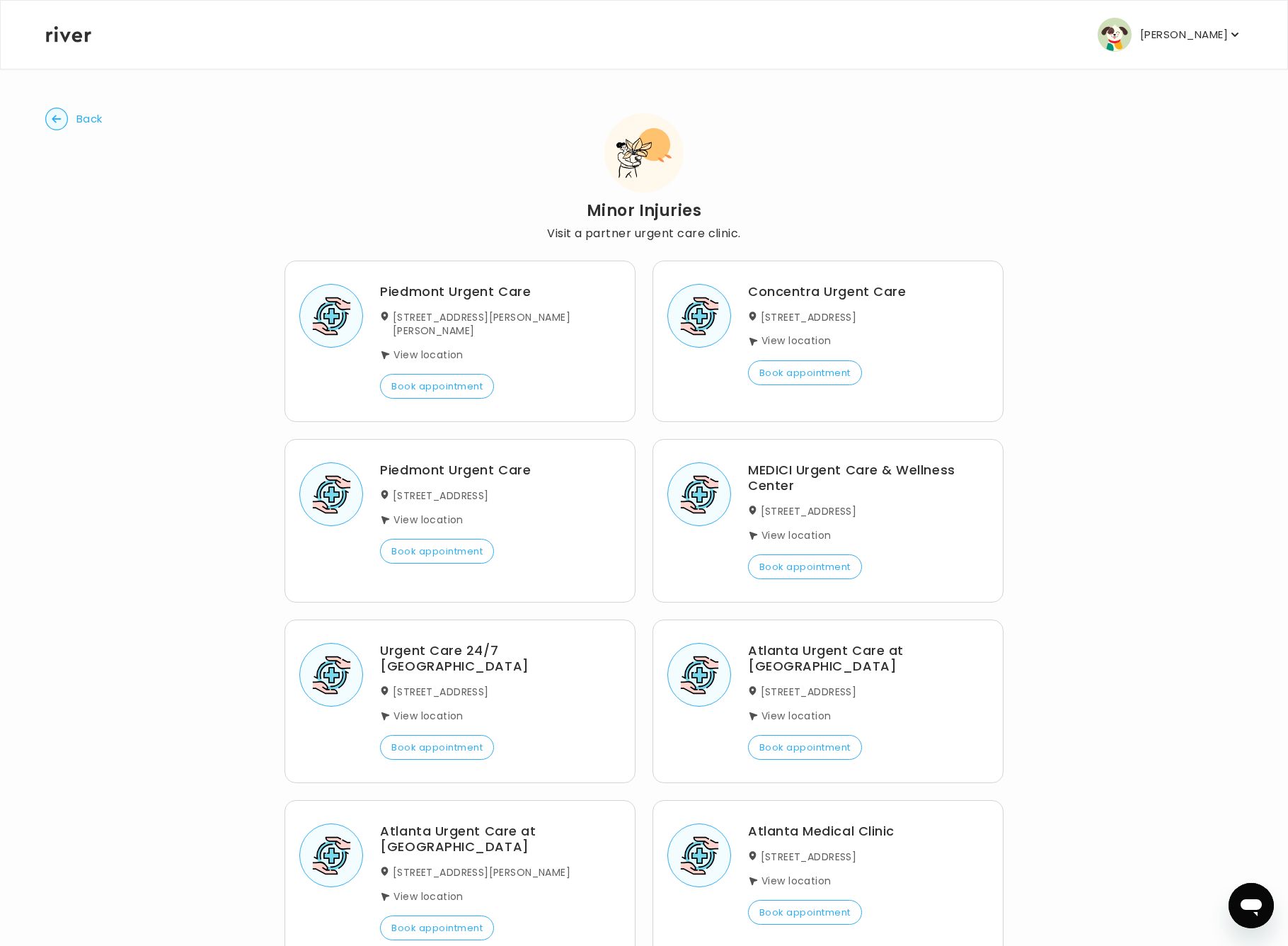
click at [458, 373] on button "Book appointment" at bounding box center [437, 386] width 114 height 25
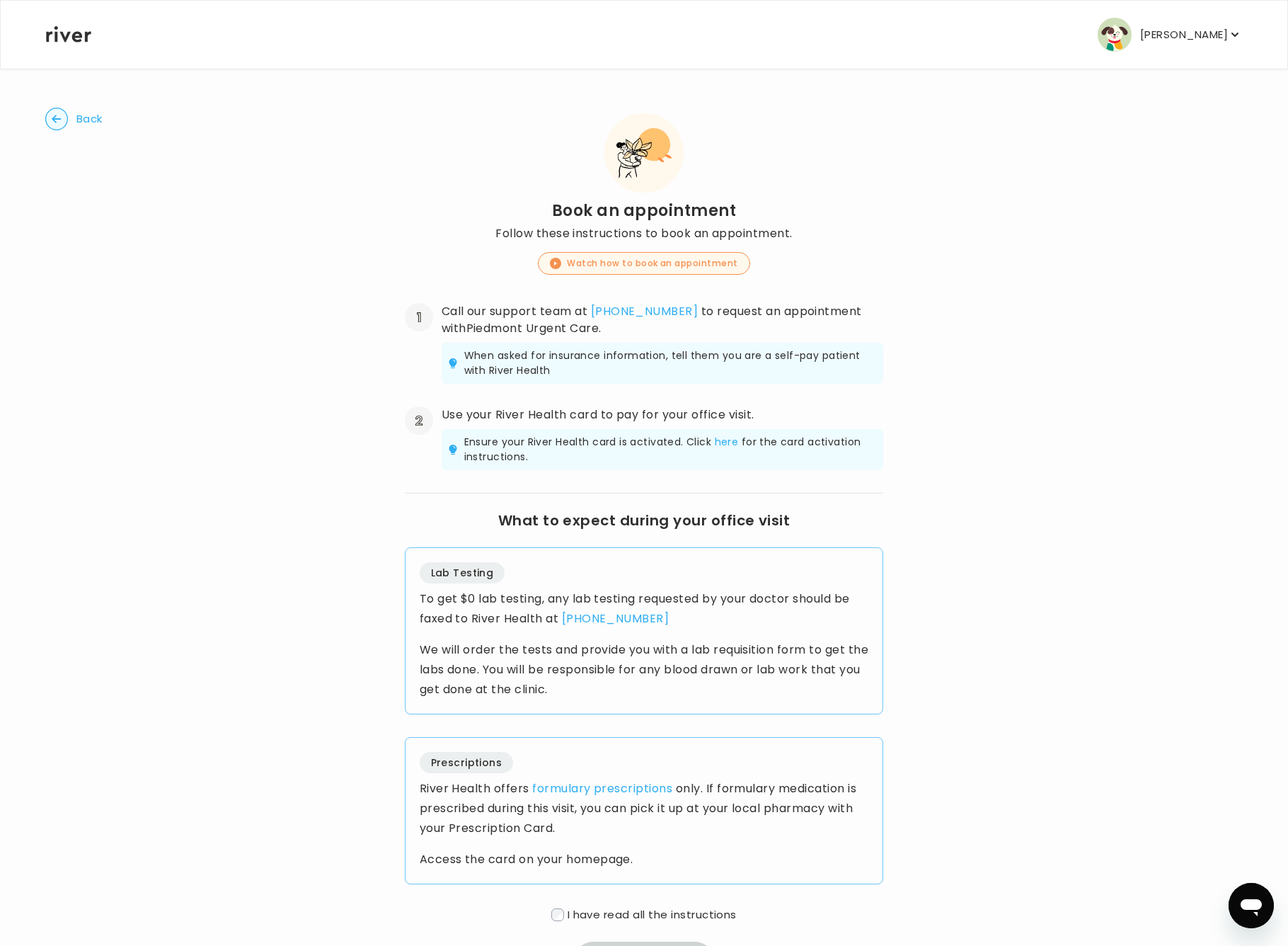
click at [73, 129] on button "Back" at bounding box center [74, 119] width 57 height 22
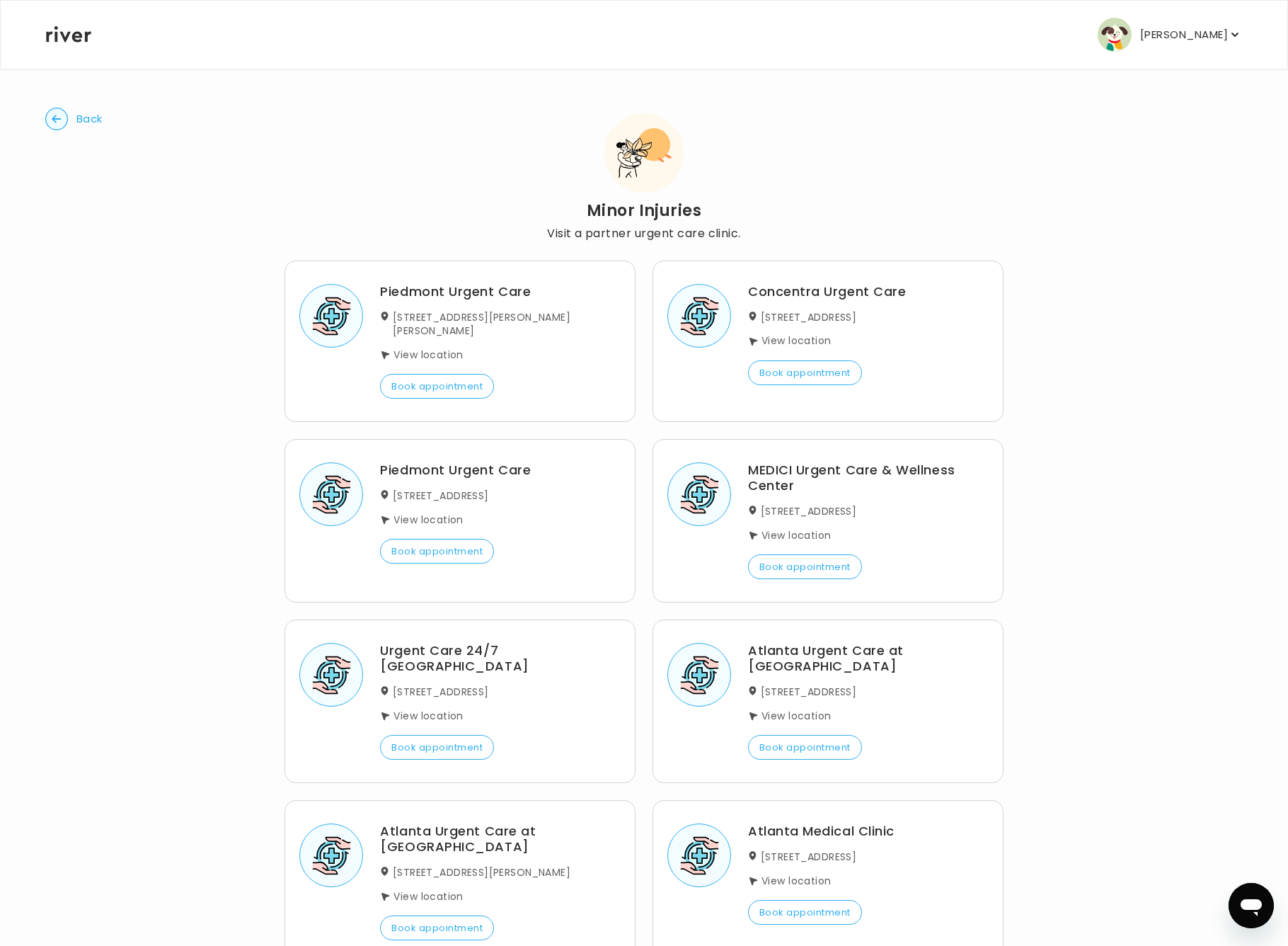
click at [70, 126] on button "Back" at bounding box center [74, 119] width 57 height 22
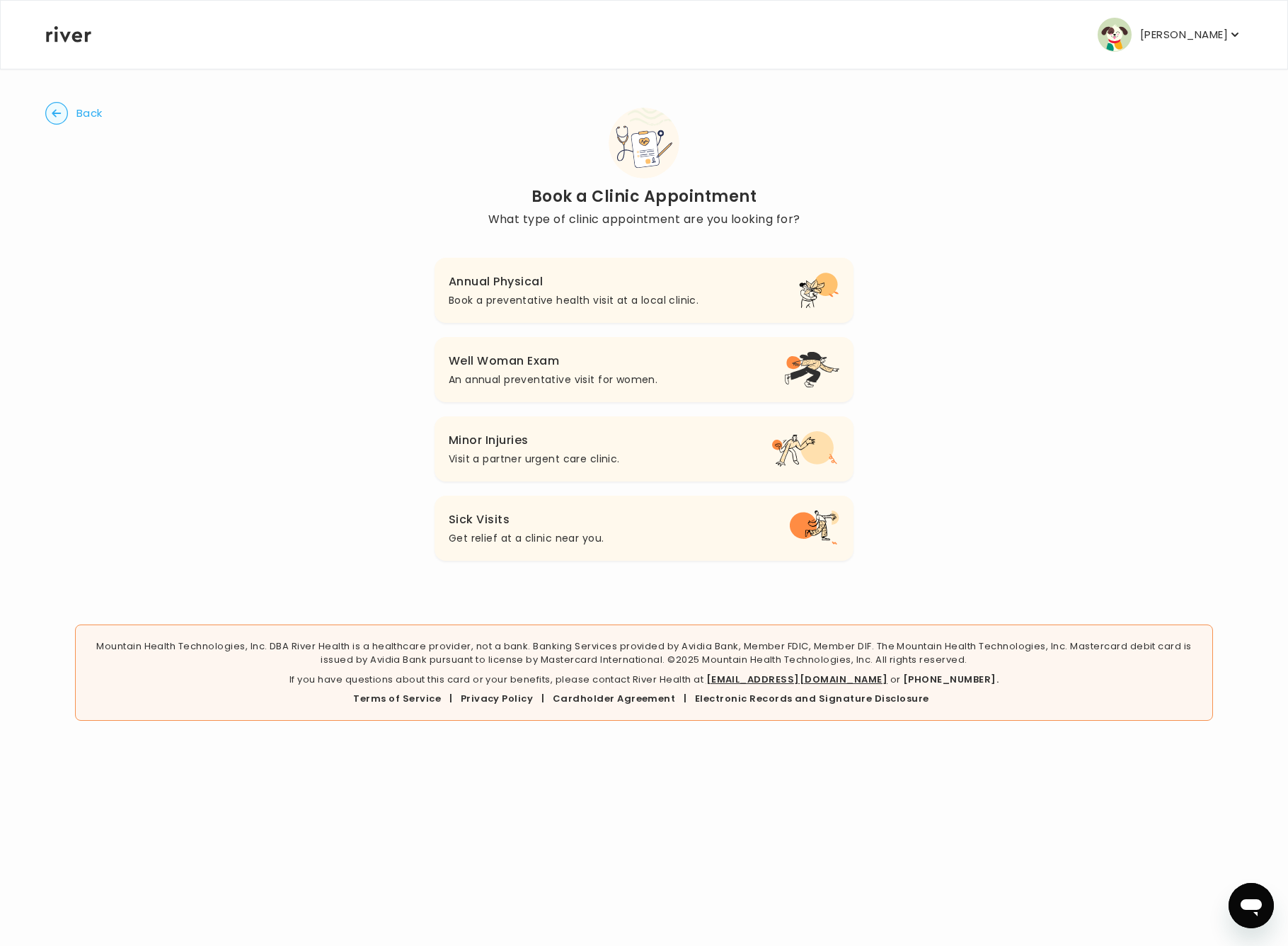
click at [62, 118] on circle "button" at bounding box center [57, 113] width 22 height 22
